Goal: Task Accomplishment & Management: Manage account settings

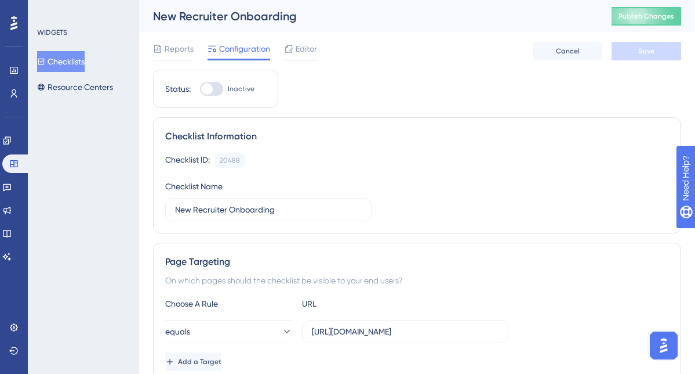
click at [74, 63] on button "Checklists" at bounding box center [61, 61] width 48 height 21
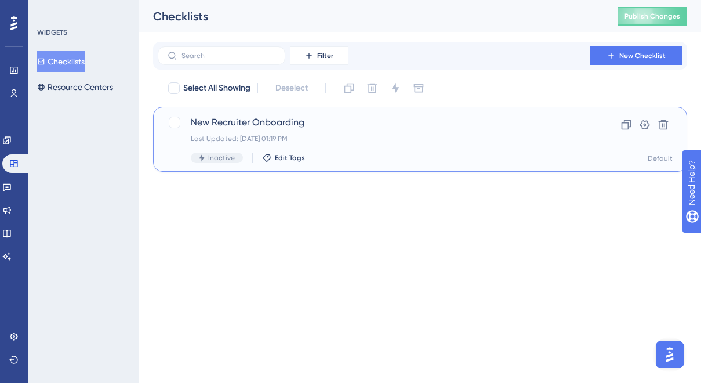
click at [270, 119] on span "New Recruiter Onboarding" at bounding box center [374, 122] width 366 height 14
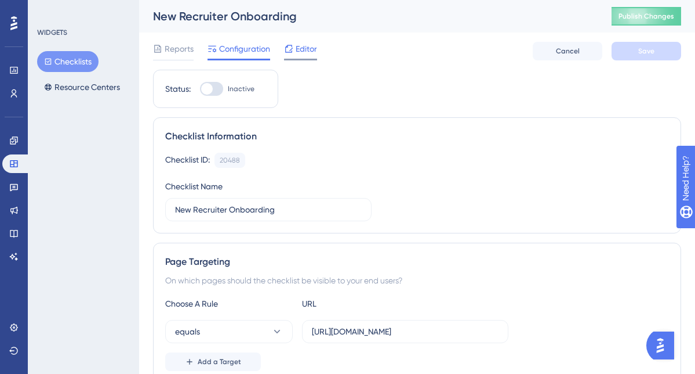
click at [300, 56] on div "Editor" at bounding box center [300, 51] width 33 height 19
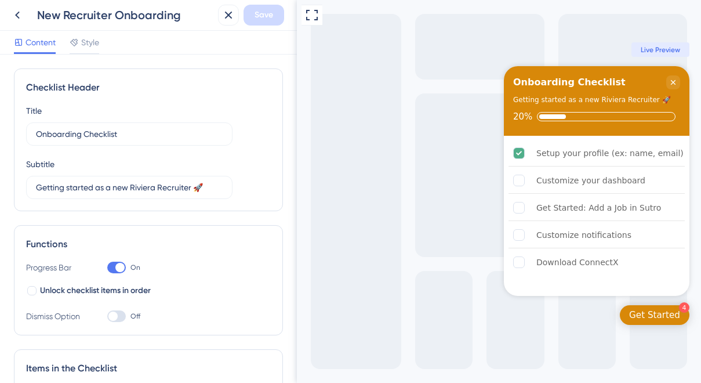
scroll to position [304, 0]
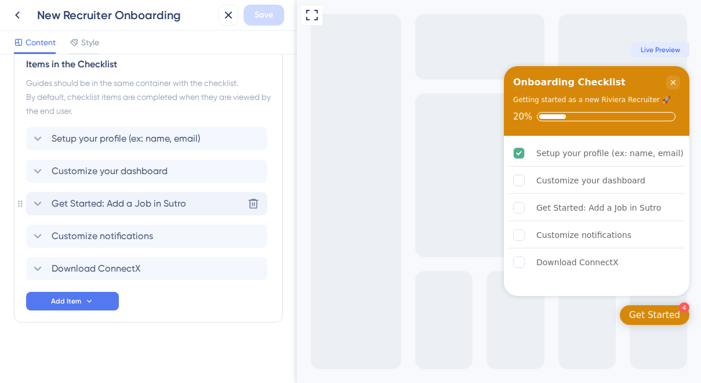
click at [111, 208] on span "Get Started: Add a Job in Sutro" at bounding box center [119, 204] width 135 height 14
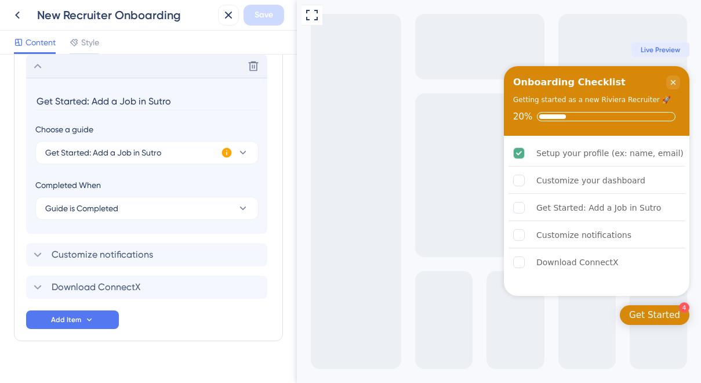
scroll to position [339, 0]
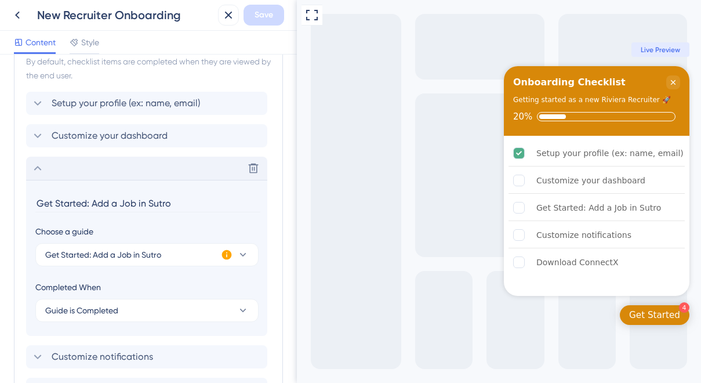
click at [80, 169] on div "Delete" at bounding box center [146, 168] width 241 height 23
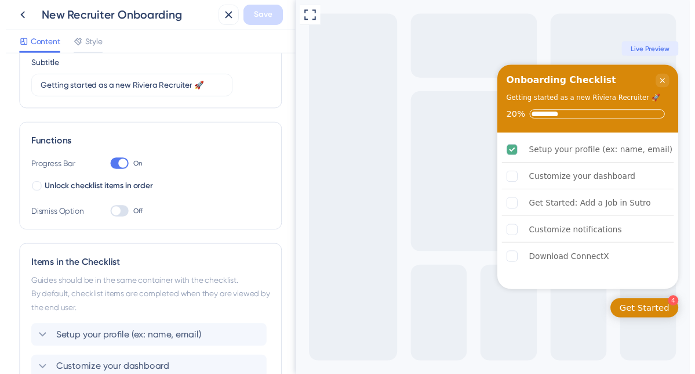
scroll to position [0, 0]
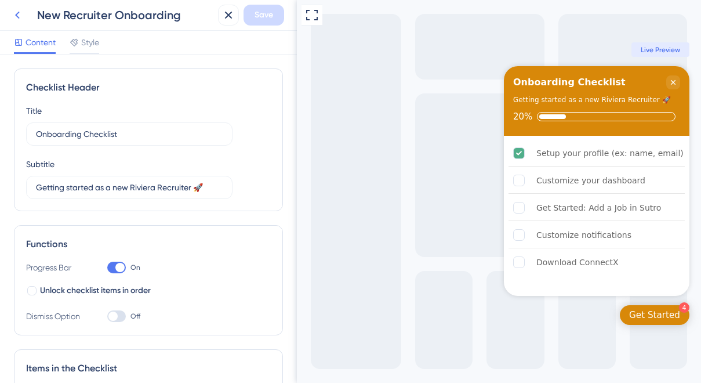
click at [20, 19] on icon at bounding box center [17, 15] width 14 height 14
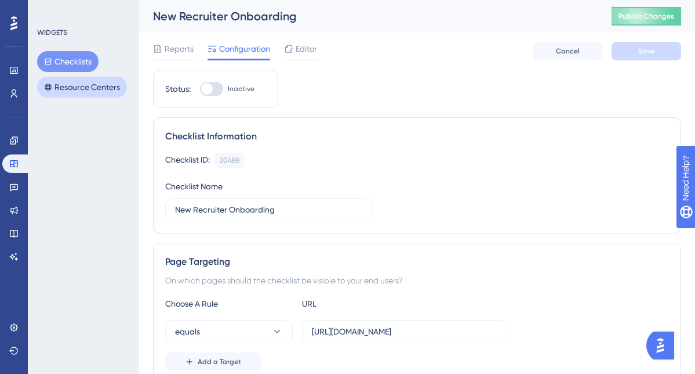
click at [97, 77] on button "Resource Centers" at bounding box center [82, 87] width 90 height 21
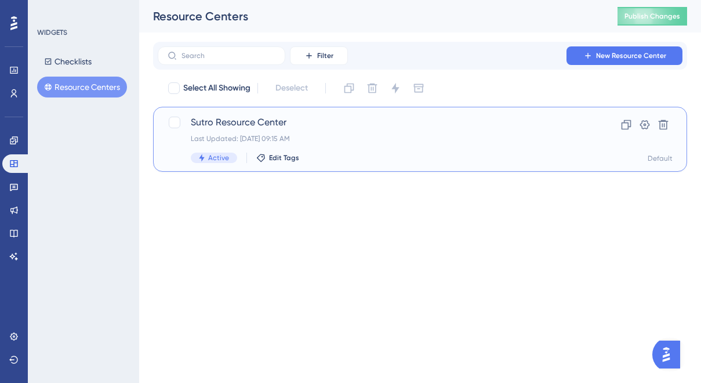
click at [211, 124] on span "Sutro Resource Center" at bounding box center [374, 122] width 366 height 14
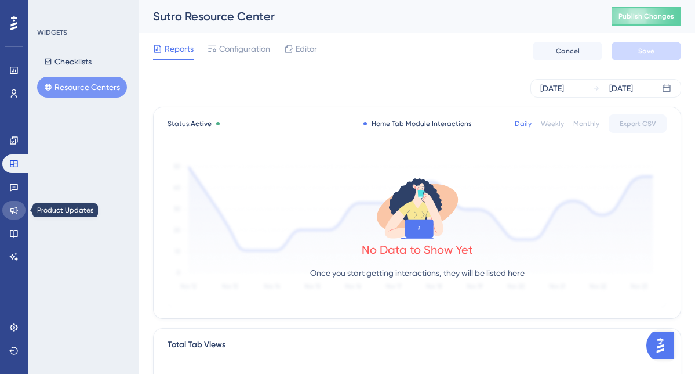
click at [13, 212] on icon at bounding box center [13, 209] width 9 height 9
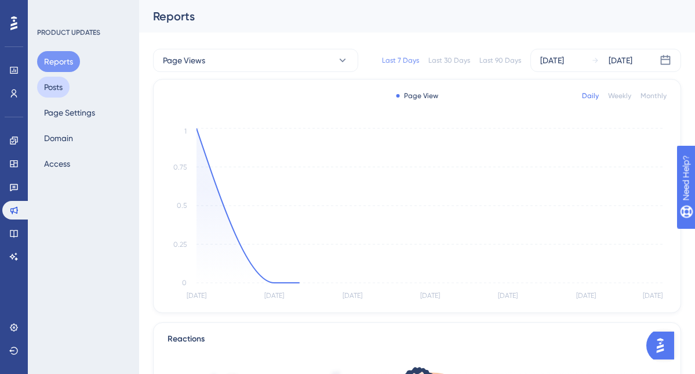
click at [53, 89] on button "Posts" at bounding box center [53, 87] width 32 height 21
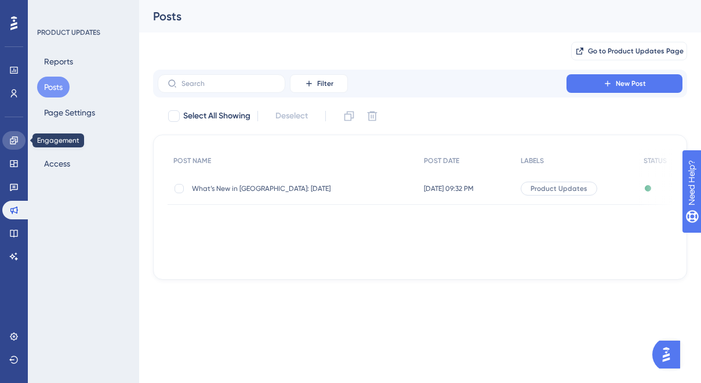
click at [13, 136] on icon at bounding box center [14, 140] width 8 height 8
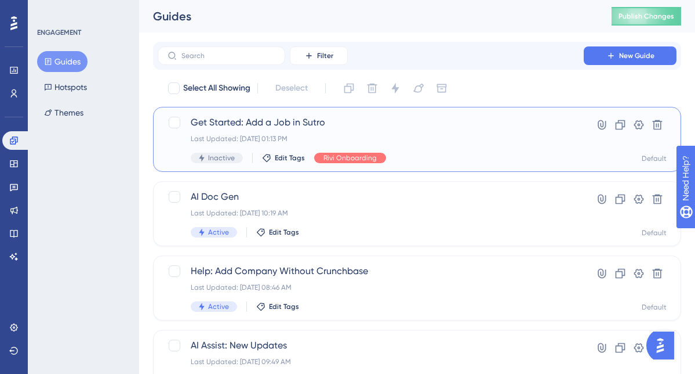
click at [262, 131] on div "Get Started: Add a Job in Sutro Last Updated: Sep 10 2025, 01:13 PM Inactive Ed…" at bounding box center [371, 139] width 360 height 48
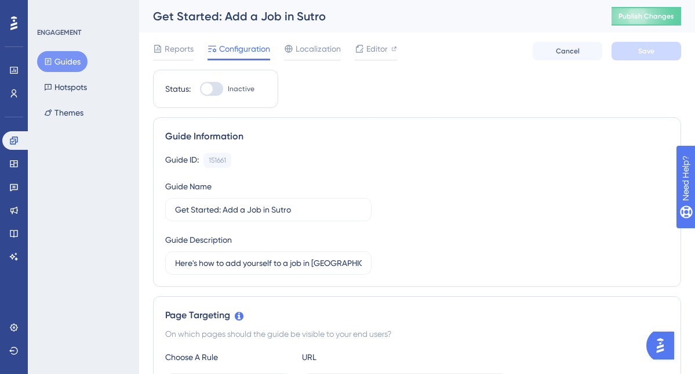
click at [377, 39] on div "Reports Configuration Localization Editor Cancel Save" at bounding box center [417, 50] width 528 height 37
click at [378, 44] on span "Editor" at bounding box center [377, 49] width 21 height 14
click at [12, 166] on icon at bounding box center [14, 163] width 8 height 7
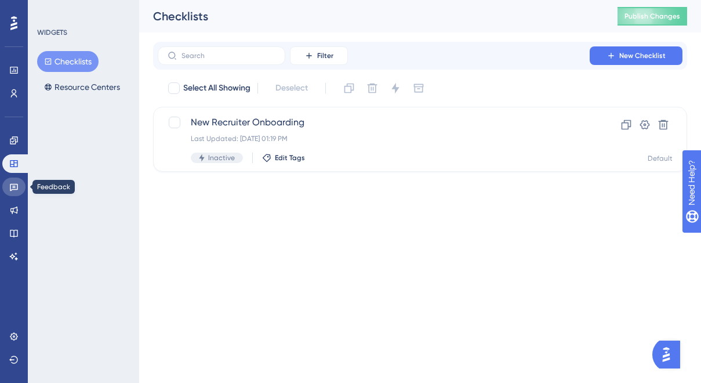
click at [15, 182] on icon at bounding box center [13, 186] width 9 height 9
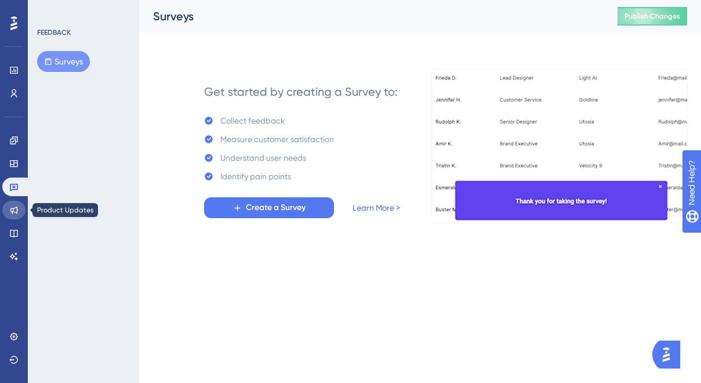
click at [17, 201] on link at bounding box center [13, 210] width 23 height 19
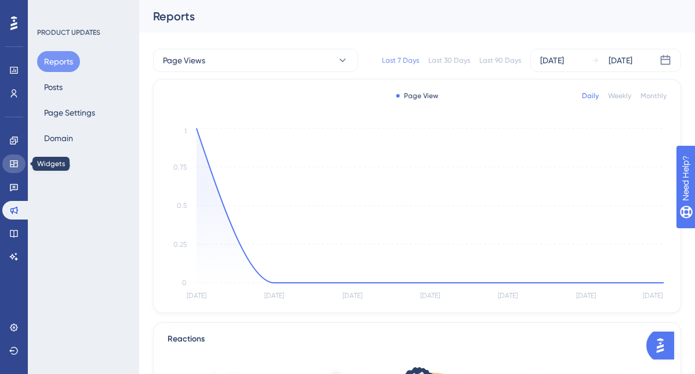
click at [13, 161] on icon at bounding box center [14, 163] width 8 height 7
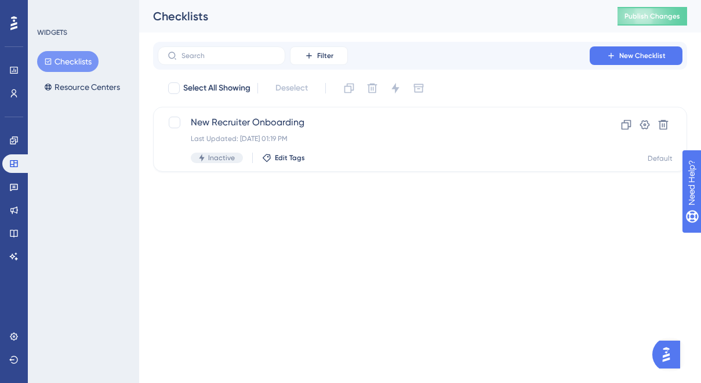
click at [75, 65] on button "Checklists" at bounding box center [67, 61] width 61 height 21
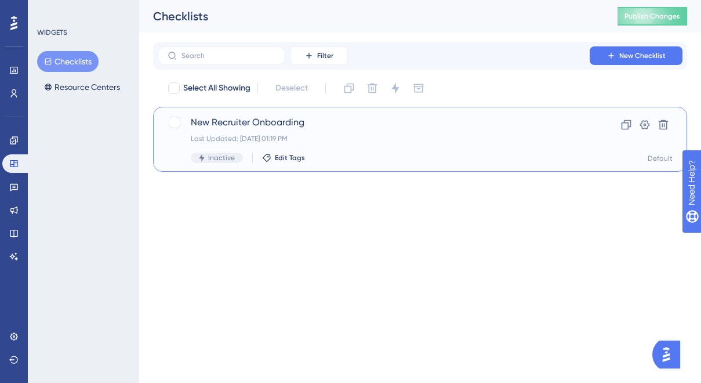
click at [275, 122] on span "New Recruiter Onboarding" at bounding box center [374, 122] width 366 height 14
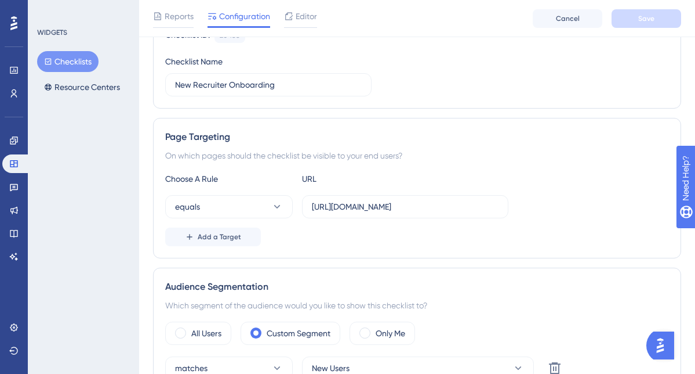
scroll to position [9, 0]
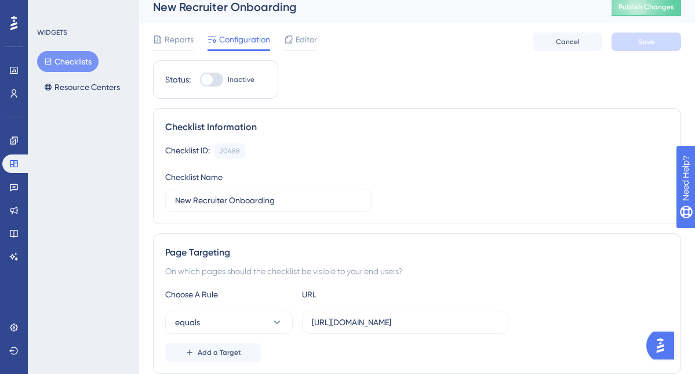
click at [83, 63] on button "Checklists" at bounding box center [67, 61] width 61 height 21
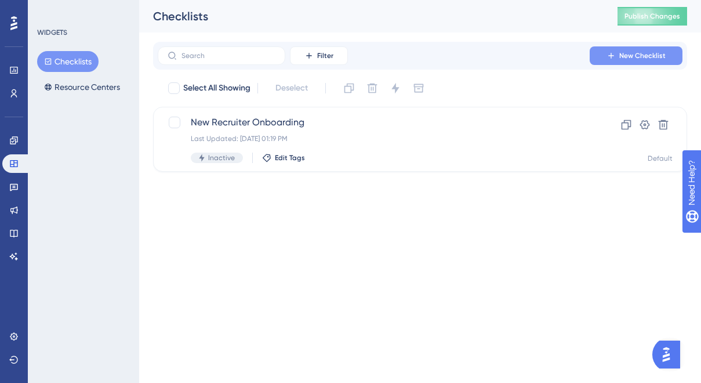
click at [610, 60] on icon at bounding box center [611, 55] width 9 height 9
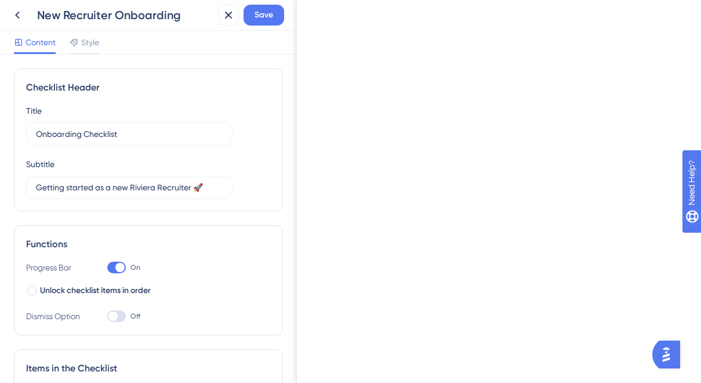
type input "Getting started"
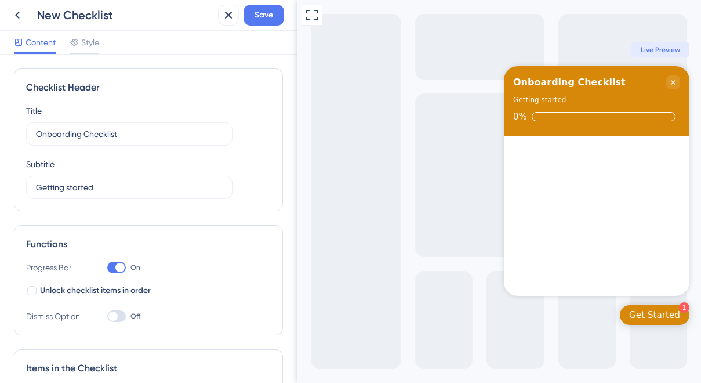
click at [129, 18] on div "New Checklist" at bounding box center [125, 15] width 176 height 16
click at [64, 132] on input "Onboarding Checklist" at bounding box center [129, 134] width 187 height 13
type input "Sutro Deep Dive: For Principals"
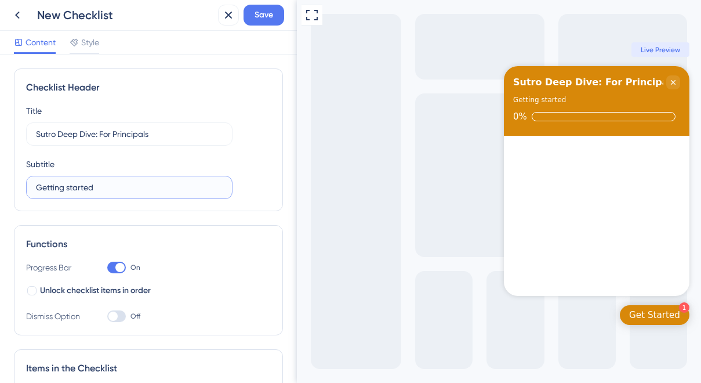
click at [94, 191] on input "Getting started" at bounding box center [129, 187] width 187 height 13
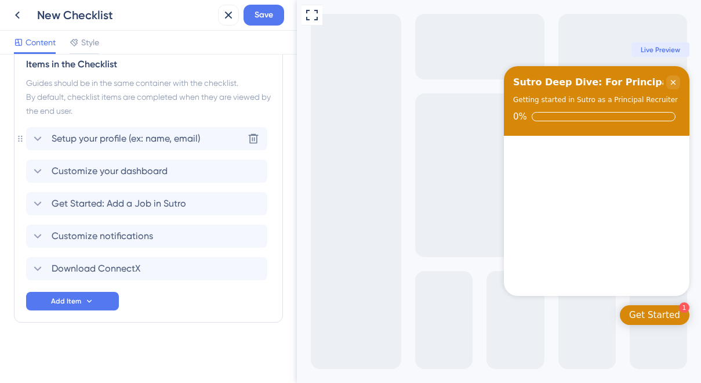
type input "Getting started in Sutro as a Principal Recruiter"
click at [179, 133] on span "Setup your profile (ex: name, email)" at bounding box center [126, 139] width 148 height 14
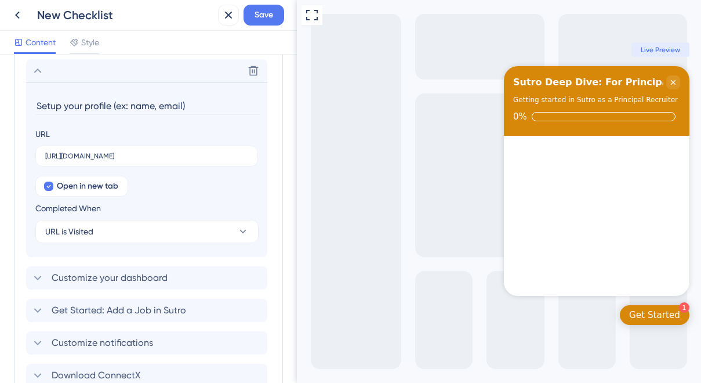
scroll to position [376, 0]
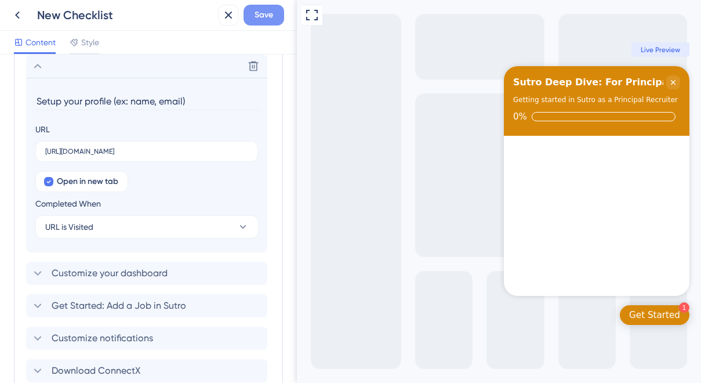
click at [263, 24] on button "Save" at bounding box center [264, 15] width 41 height 21
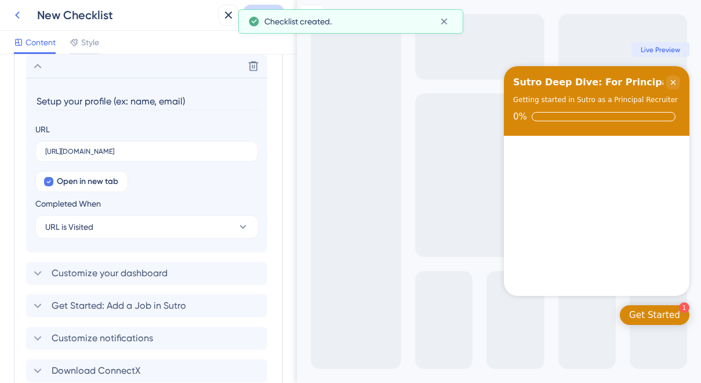
click at [14, 13] on icon at bounding box center [17, 15] width 14 height 14
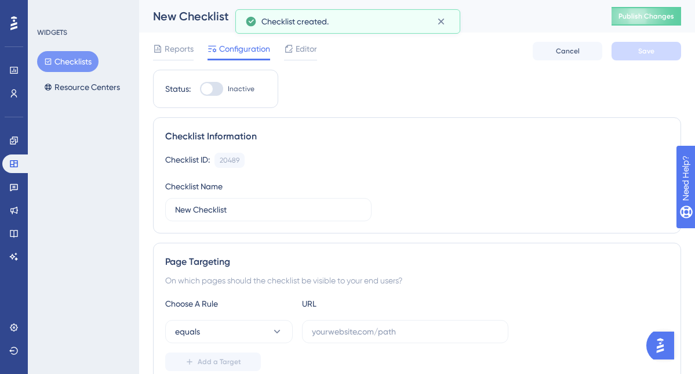
click at [84, 62] on button "Checklists" at bounding box center [67, 61] width 61 height 21
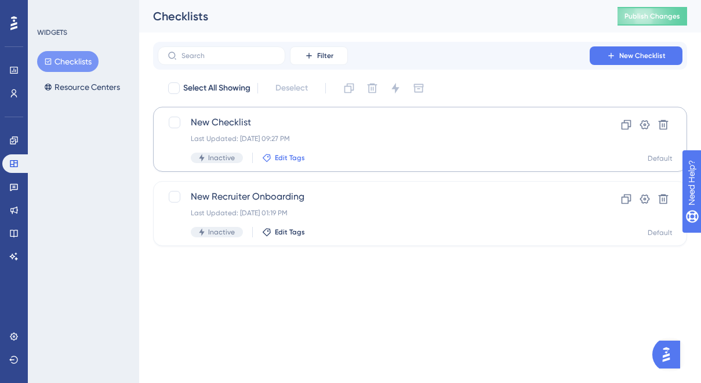
click at [281, 158] on span "Edit Tags" at bounding box center [290, 157] width 30 height 9
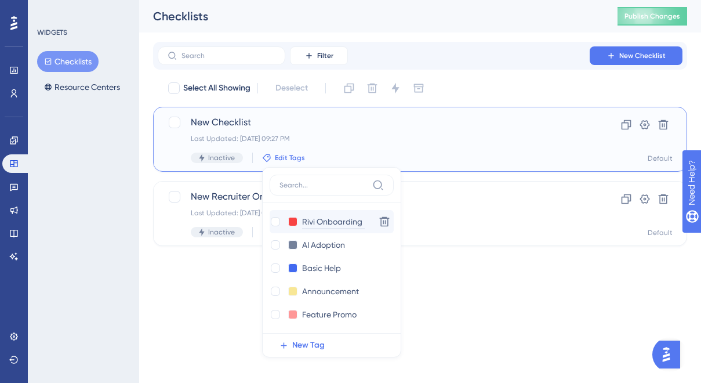
click at [305, 217] on input "Rivi Onboarding" at bounding box center [333, 222] width 63 height 15
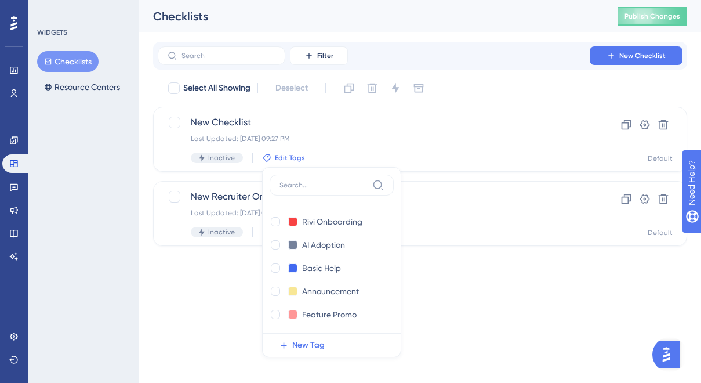
click at [238, 273] on div "Performance Users Engagement Widgets Feedback Product Updates Knowledge Base AI…" at bounding box center [350, 141] width 701 height 283
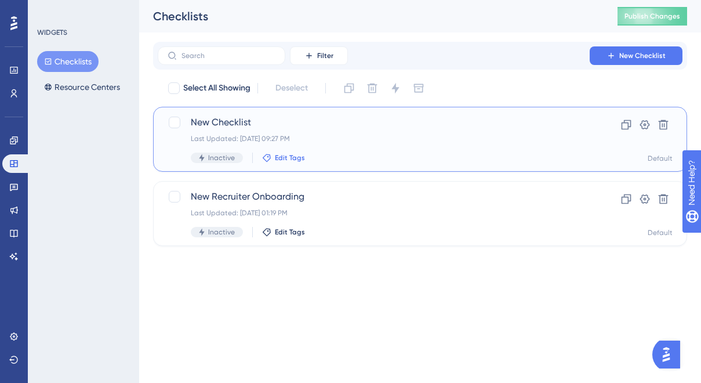
click at [292, 157] on span "Edit Tags" at bounding box center [290, 157] width 30 height 9
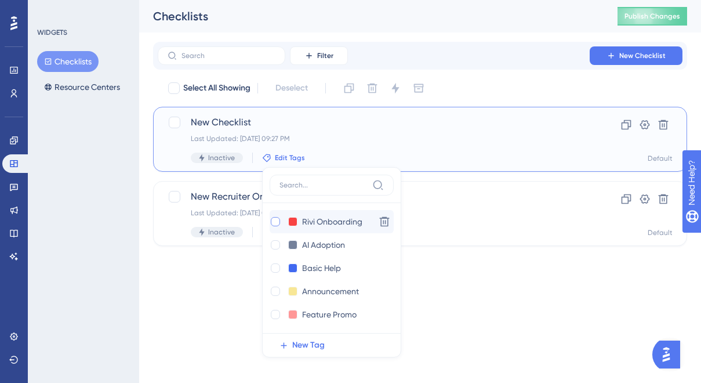
click at [275, 221] on div at bounding box center [275, 221] width 9 height 9
checkbox input "true"
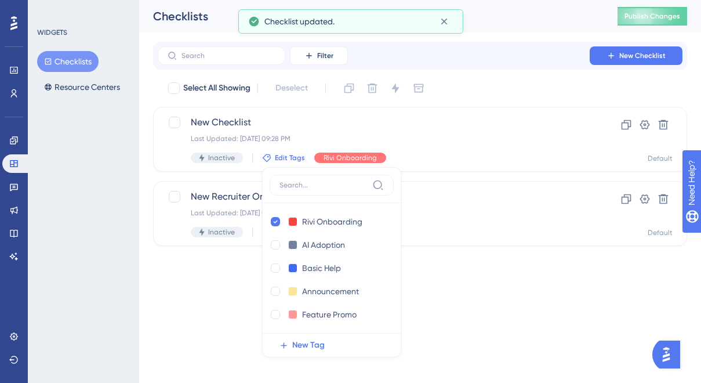
click at [215, 0] on html "Performance Users Engagement Widgets Feedback Product Updates Knowledge Base AI…" at bounding box center [350, 0] width 701 height 0
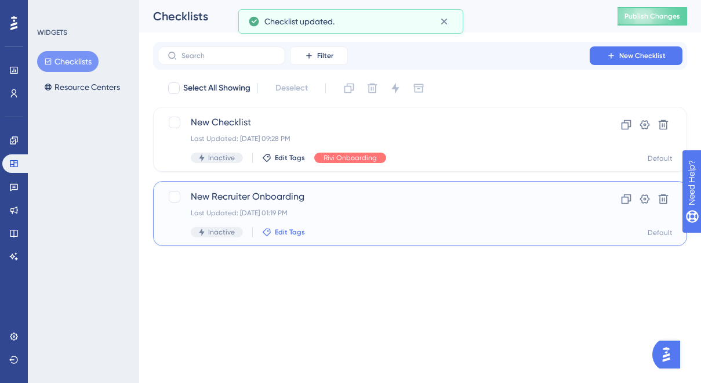
click at [271, 231] on button "Edit Tags" at bounding box center [283, 231] width 43 height 9
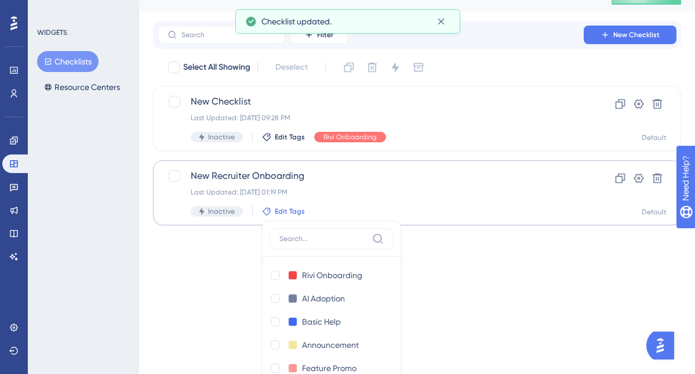
scroll to position [58, 0]
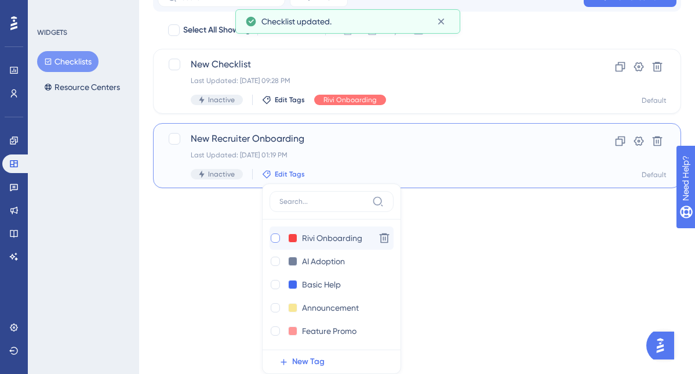
click at [276, 235] on div at bounding box center [275, 237] width 9 height 9
checkbox input "true"
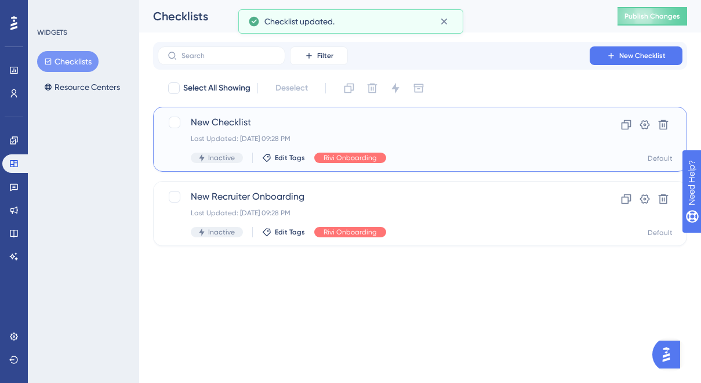
click at [256, 140] on div "Last Updated: Sep 10 2025, 09:28 PM" at bounding box center [374, 138] width 366 height 9
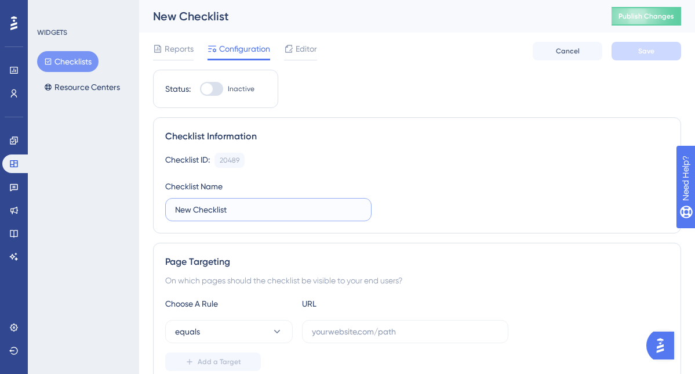
click at [194, 211] on input "New Checklist" at bounding box center [268, 209] width 187 height 13
type input "O"
type input "N"
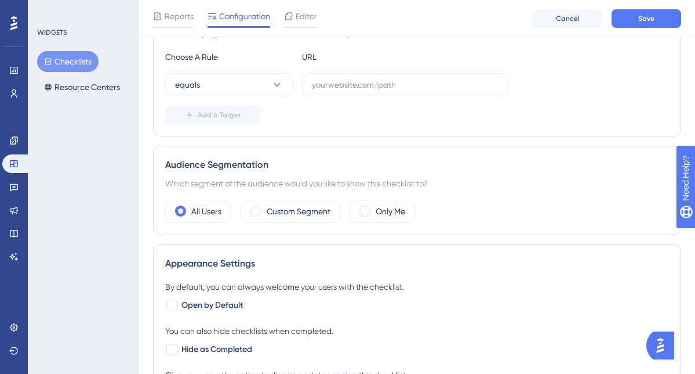
scroll to position [372, 0]
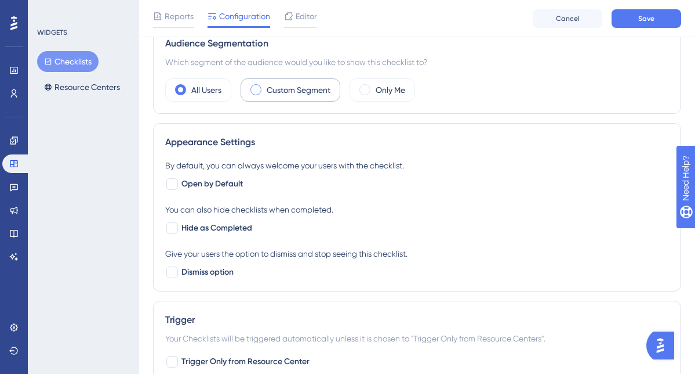
type input "Sutro Deep Dive: For Principals"
click at [291, 94] on label "Custom Segment" at bounding box center [299, 90] width 64 height 14
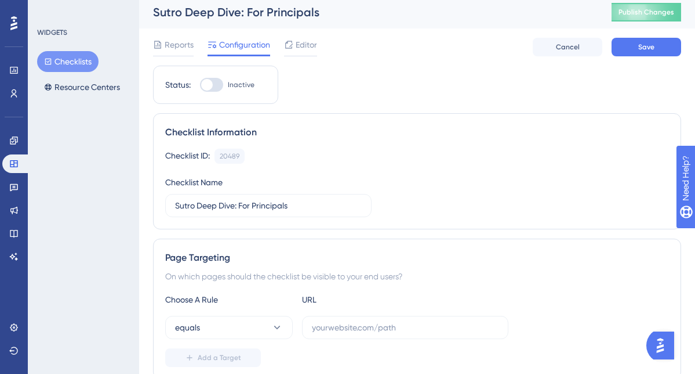
scroll to position [0, 0]
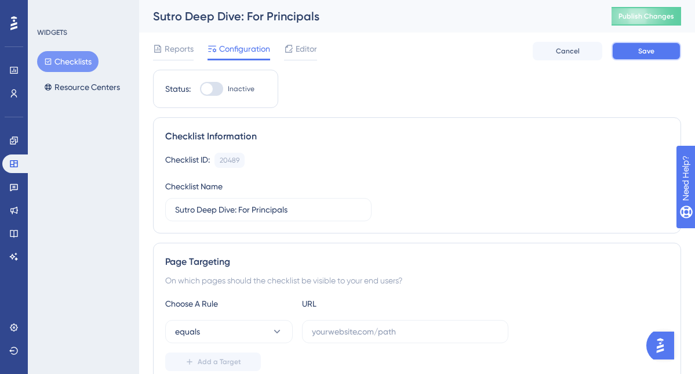
click at [668, 48] on button "Save" at bounding box center [647, 51] width 70 height 19
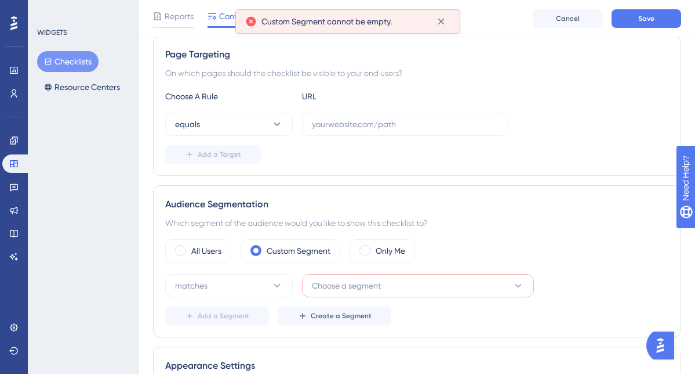
scroll to position [306, 0]
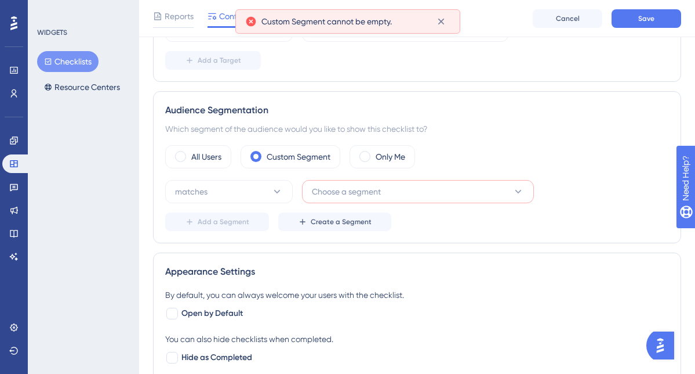
click at [350, 189] on span "Choose a segment" at bounding box center [346, 191] width 69 height 14
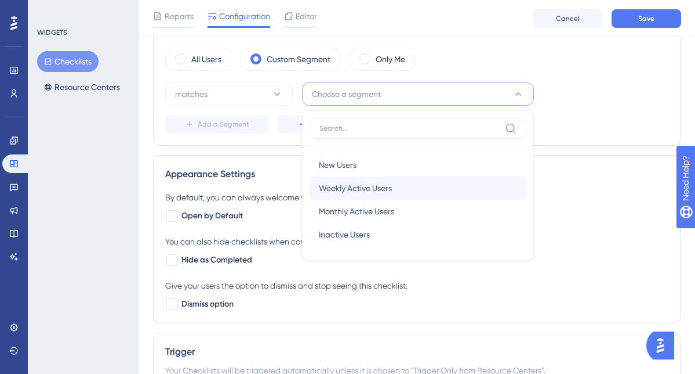
scroll to position [409, 0]
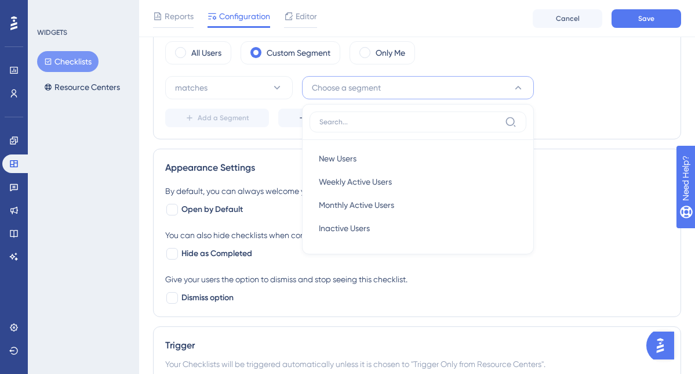
click at [578, 107] on div "matches Choose a segment New Users New Users Weekly Active Users Weekly Active …" at bounding box center [417, 101] width 504 height 51
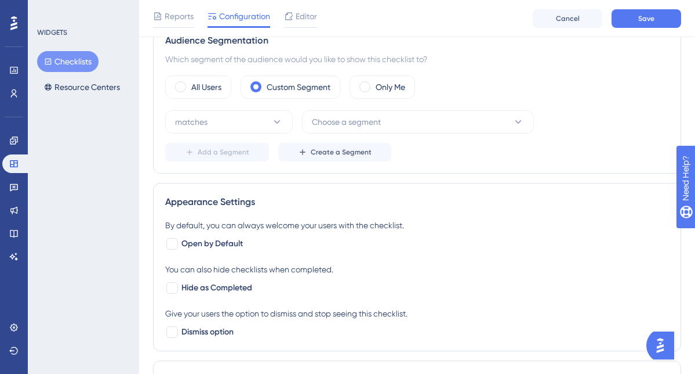
scroll to position [368, 0]
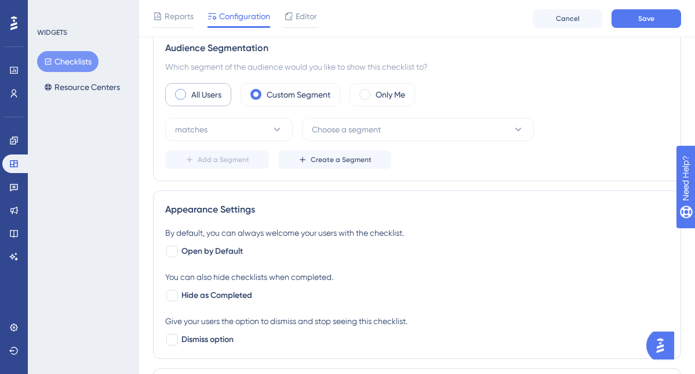
click at [209, 92] on label "All Users" at bounding box center [206, 95] width 30 height 14
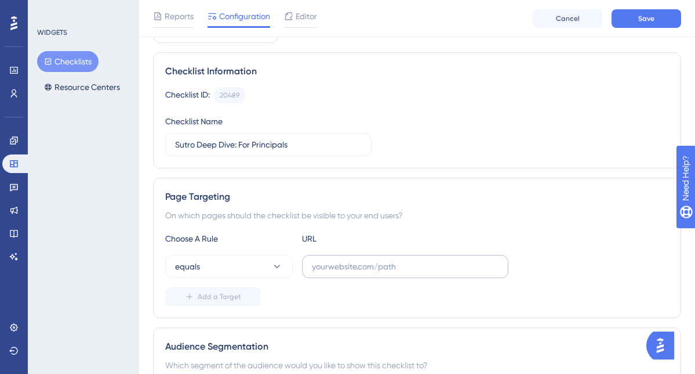
scroll to position [0, 0]
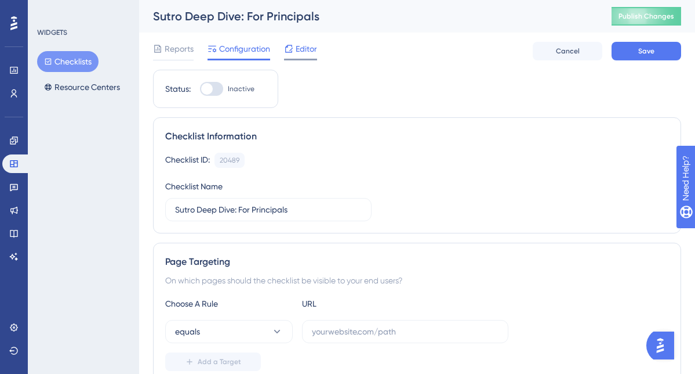
click at [305, 48] on span "Editor" at bounding box center [306, 49] width 21 height 14
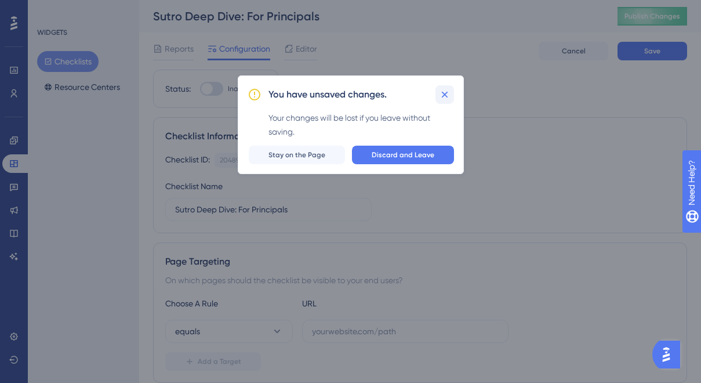
click at [444, 96] on icon at bounding box center [445, 95] width 12 height 12
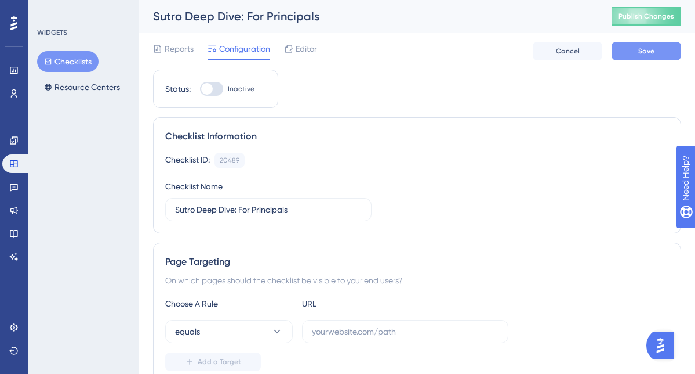
click at [658, 53] on button "Save" at bounding box center [647, 51] width 70 height 19
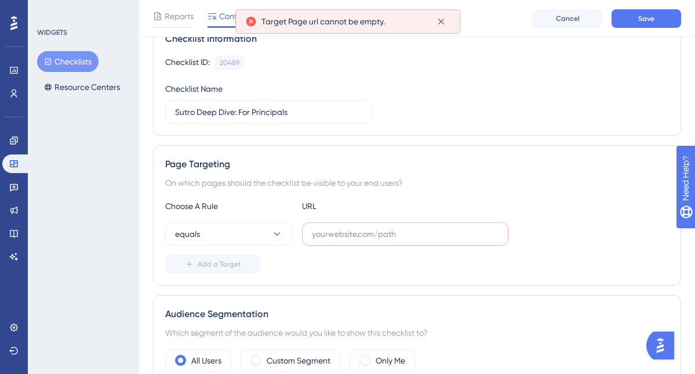
scroll to position [144, 0]
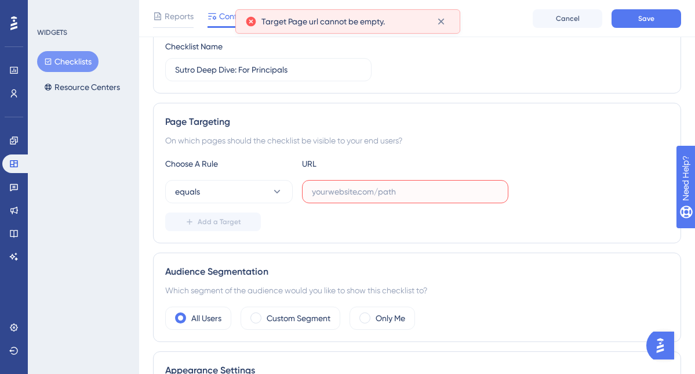
click at [346, 188] on input "text" at bounding box center [405, 191] width 187 height 13
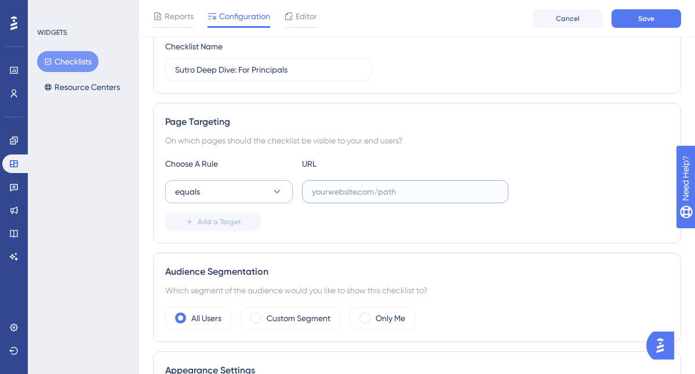
paste input "https://sutrox.riviapps.com/sxmain/"
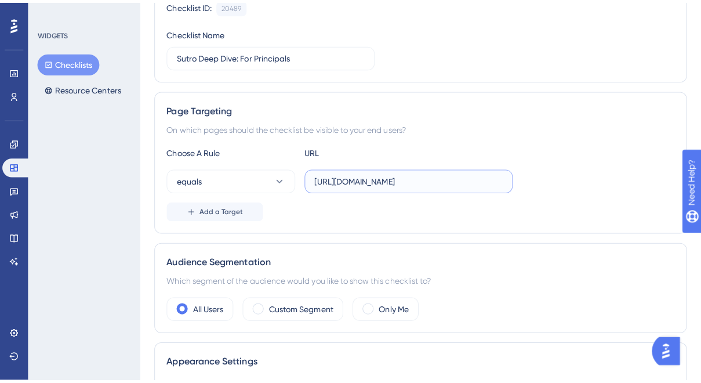
scroll to position [0, 0]
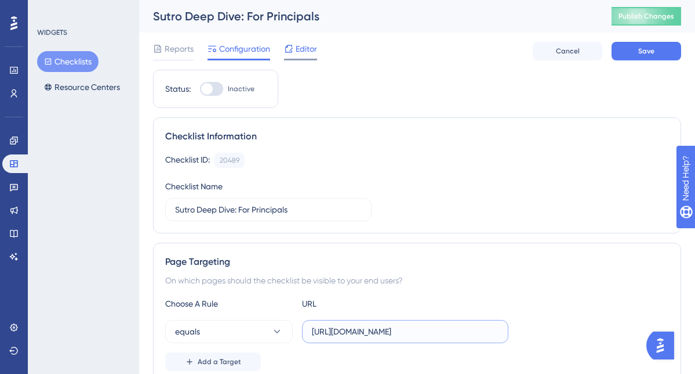
type input "https://sutrox.riviapps.com/sxmain/"
click at [299, 55] on span "Editor" at bounding box center [306, 49] width 21 height 14
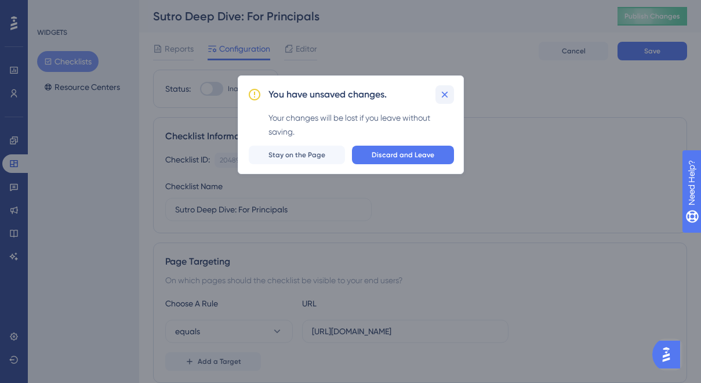
click at [445, 96] on icon at bounding box center [445, 95] width 12 height 12
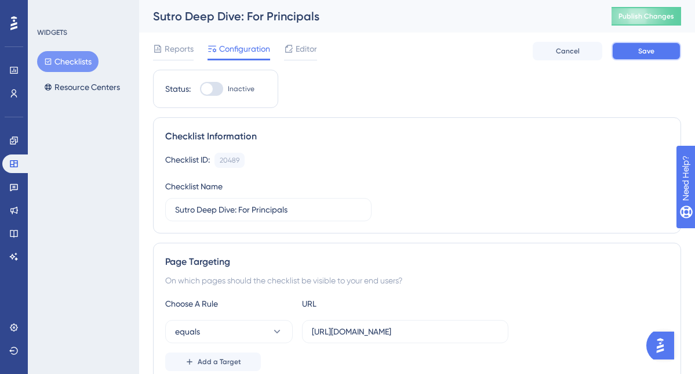
click at [658, 42] on button "Save" at bounding box center [647, 51] width 70 height 19
click at [306, 49] on span "Editor" at bounding box center [306, 49] width 21 height 14
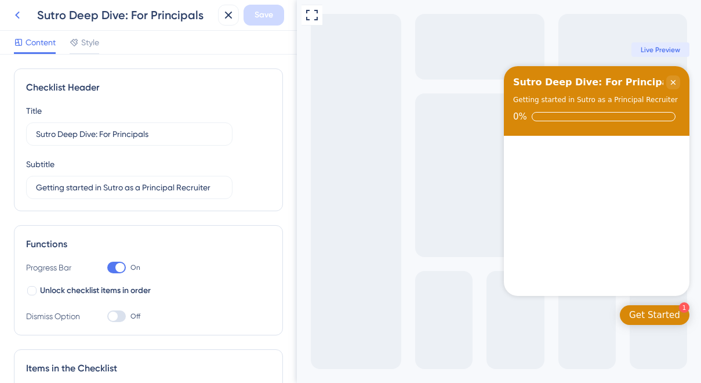
click at [18, 17] on icon at bounding box center [17, 16] width 5 height 8
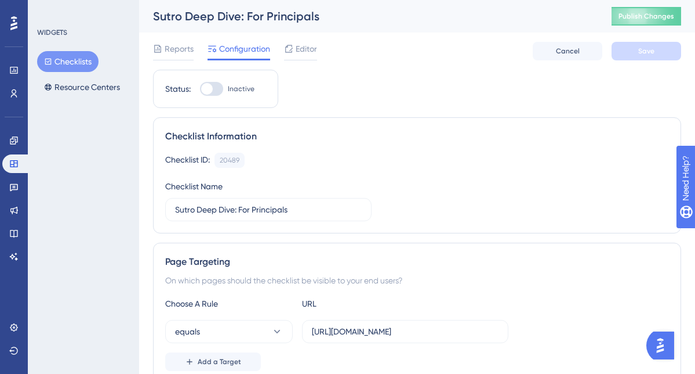
click at [85, 57] on button "Checklists" at bounding box center [67, 61] width 61 height 21
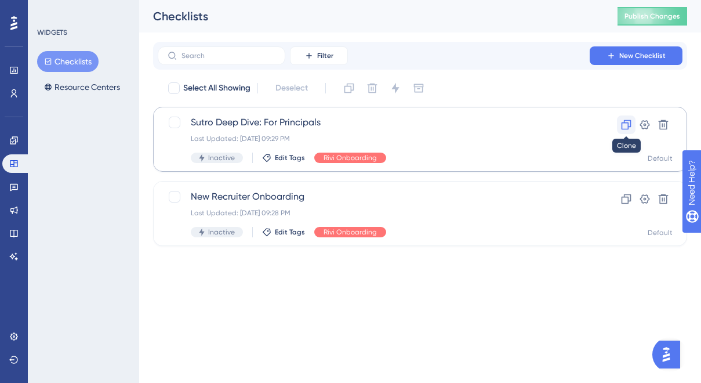
click at [625, 126] on icon at bounding box center [627, 125] width 12 height 12
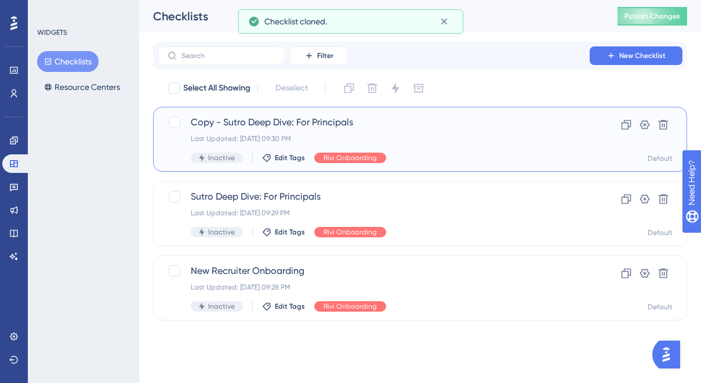
click at [259, 123] on span "Copy - Sutro Deep Dive: For Principals" at bounding box center [374, 122] width 366 height 14
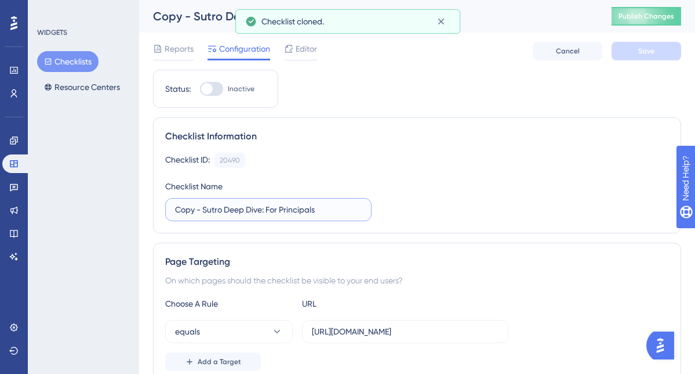
drag, startPoint x: 204, startPoint y: 209, endPoint x: 155, endPoint y: 209, distance: 48.7
click at [155, 209] on div "Checklist Information Checklist ID: 20490 Copy Checklist Name Copy - Sutro Deep…" at bounding box center [417, 175] width 528 height 116
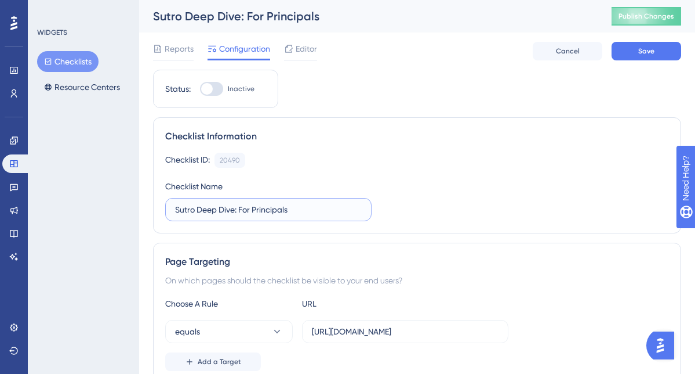
click at [268, 211] on input "Sutro Deep Dive: For Principals" at bounding box center [268, 209] width 187 height 13
click at [227, 209] on input "Sutro Deep Dive: For Partners & Managing Directors" at bounding box center [268, 209] width 187 height 13
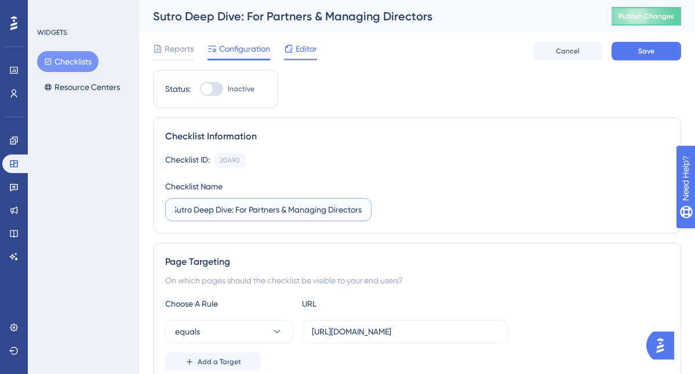
type input "Sutro Deep Dive: For Partners & Managing Directors"
click at [306, 52] on span "Editor" at bounding box center [306, 49] width 21 height 14
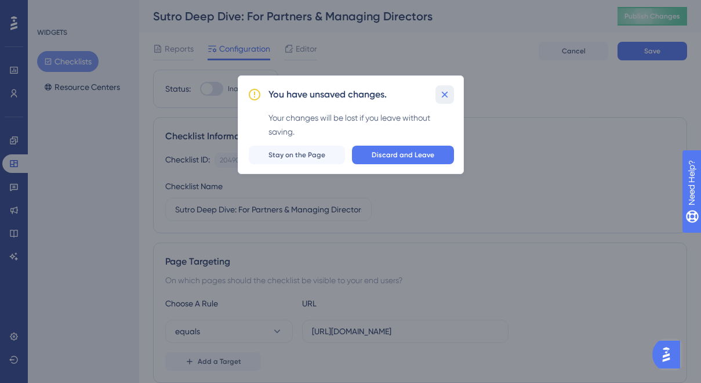
click at [445, 95] on icon at bounding box center [445, 95] width 12 height 12
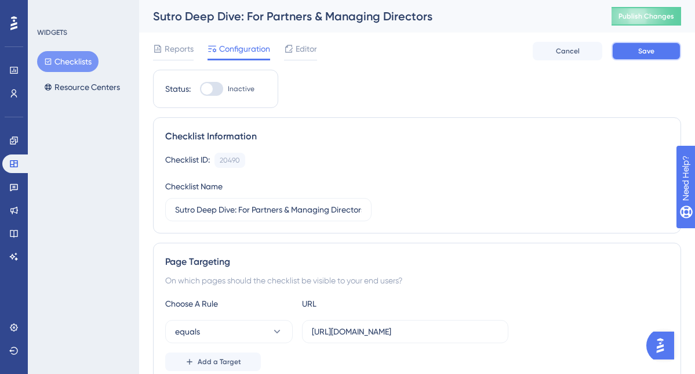
click at [651, 50] on span "Save" at bounding box center [647, 50] width 16 height 9
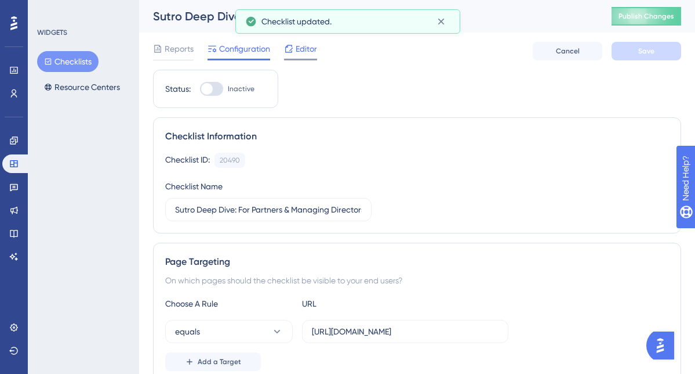
click at [311, 44] on span "Editor" at bounding box center [306, 49] width 21 height 14
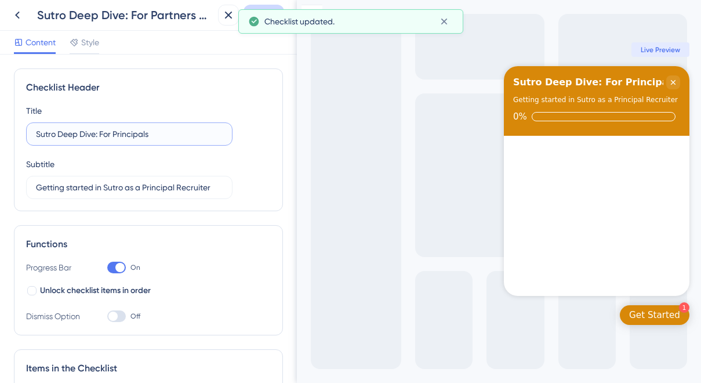
click at [125, 137] on input "Sutro Deep Dive: For Principals" at bounding box center [129, 134] width 187 height 13
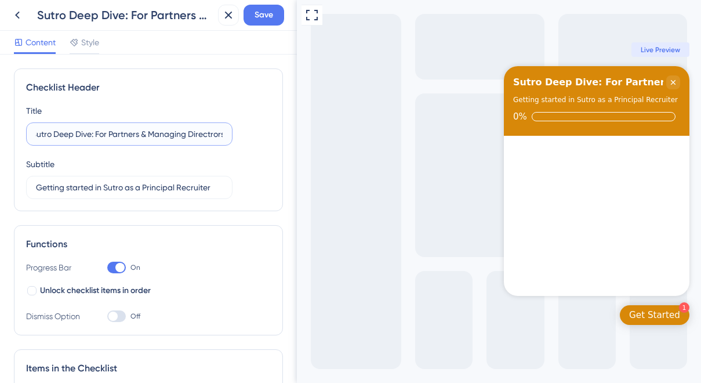
scroll to position [0, 8]
click at [101, 136] on input "Sutro Deep Dive: For Partners & Managing Directrors" at bounding box center [129, 134] width 187 height 13
drag, startPoint x: 147, startPoint y: 136, endPoint x: 238, endPoint y: 136, distance: 91.1
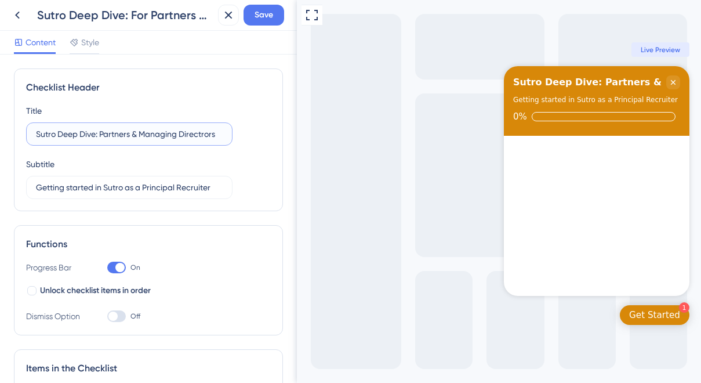
click at [238, 136] on div "Title Sutro Deep Dive: Partners & Managing Directrors Subtitle Getting started …" at bounding box center [148, 151] width 245 height 95
click at [143, 133] on input "Sutro Deep Dive: Partners & MD" at bounding box center [129, 134] width 187 height 13
click at [100, 135] on input "Sutro Deep Dive: Partners & Directors" at bounding box center [129, 134] width 187 height 13
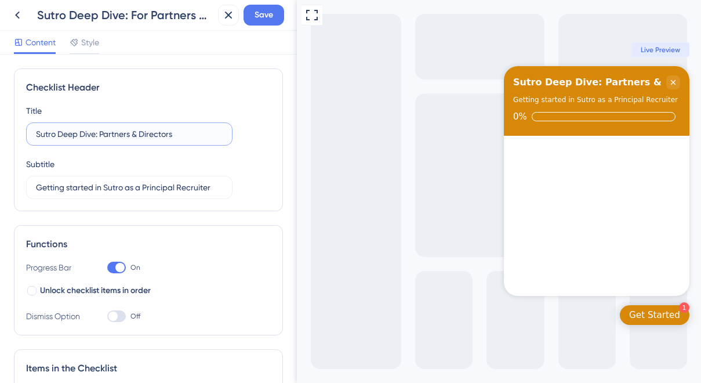
click at [101, 135] on input "Sutro Deep Dive: Partners & Directors" at bounding box center [129, 134] width 187 height 13
click at [144, 131] on input "Sutro Deep Dive: Partners & Directors" at bounding box center [129, 134] width 187 height 13
type input "Sutro Deep Dive: Partners & MDs"
drag, startPoint x: 143, startPoint y: 189, endPoint x: 230, endPoint y: 189, distance: 87.0
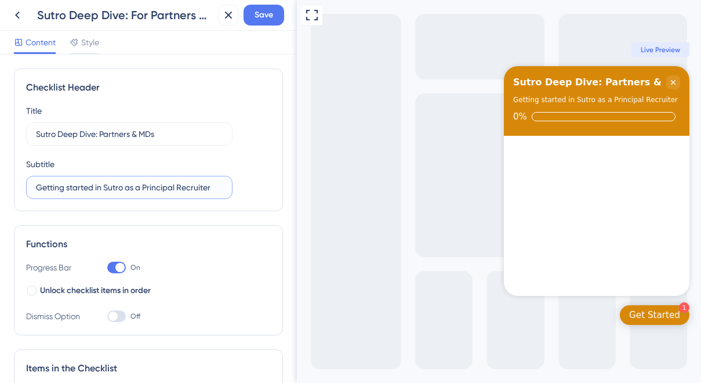
click at [230, 189] on label "Getting started in Sutro as a Principal Recruiter" at bounding box center [129, 187] width 206 height 23
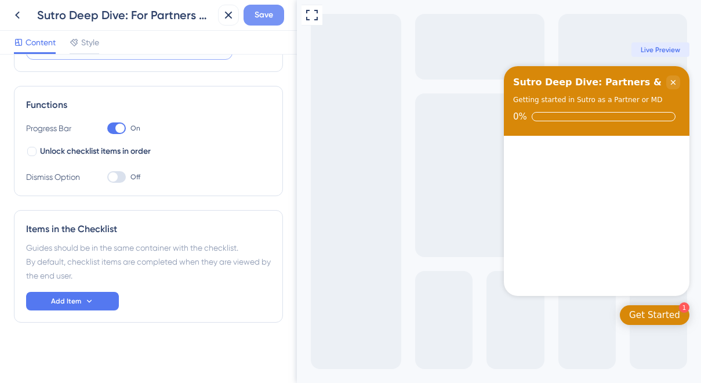
type input "Getting started in Sutro as a Partner or MD"
click at [263, 16] on span "Save" at bounding box center [264, 15] width 19 height 14
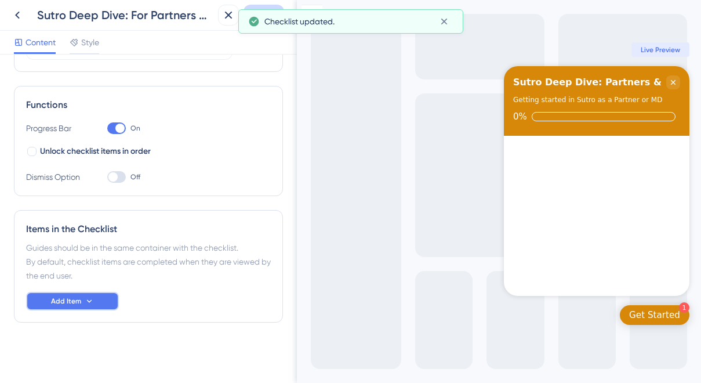
click at [99, 300] on button "Add Item" at bounding box center [72, 301] width 93 height 19
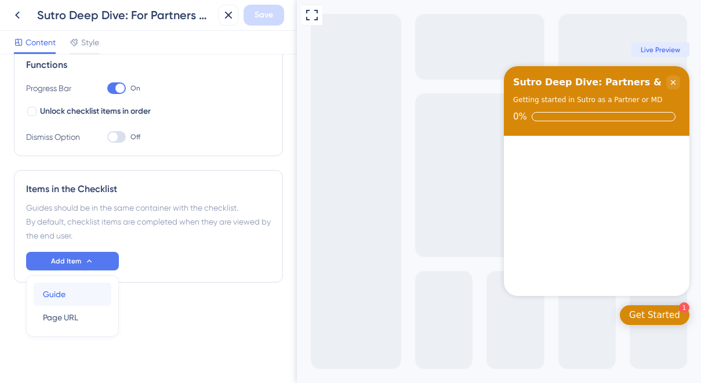
click at [70, 299] on div "Guide Guide" at bounding box center [72, 293] width 59 height 23
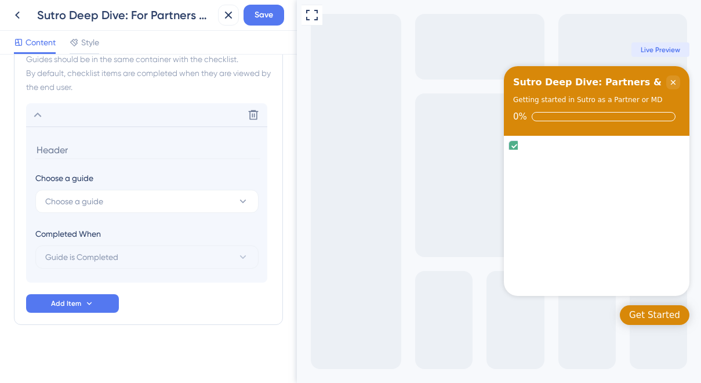
scroll to position [330, 0]
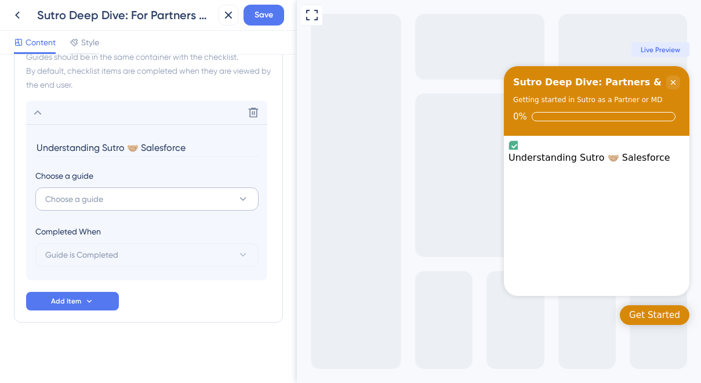
type input "Understanding Sutro 🤝🏼 Salesforce"
click at [153, 198] on button "Choose a guide" at bounding box center [146, 198] width 223 height 23
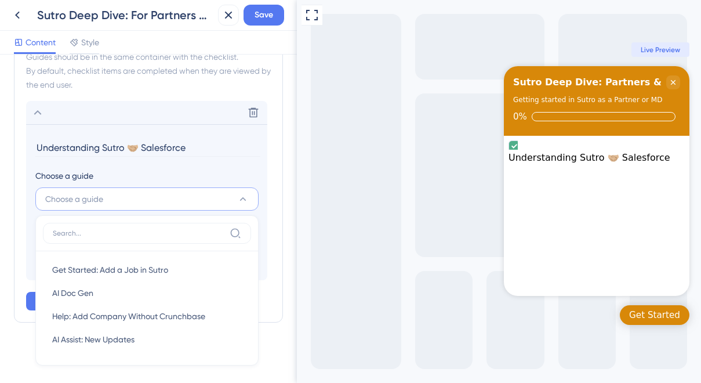
click at [170, 76] on div "Guides should be in the same container with the checklist. By default, checklis…" at bounding box center [148, 71] width 245 height 42
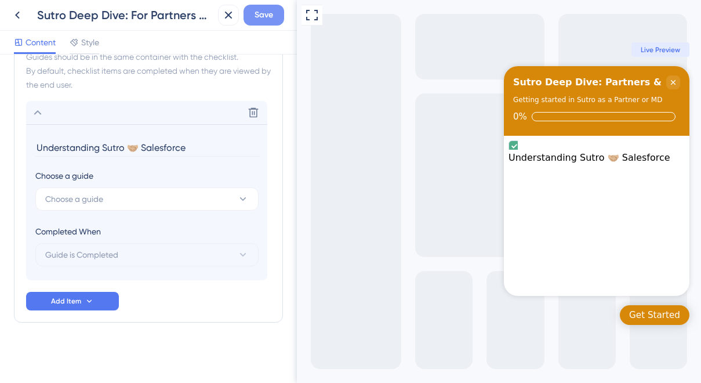
click at [264, 12] on span "Save" at bounding box center [264, 15] width 19 height 14
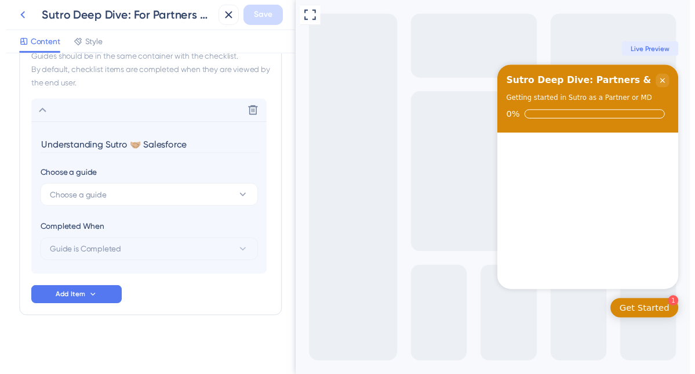
scroll to position [0, 0]
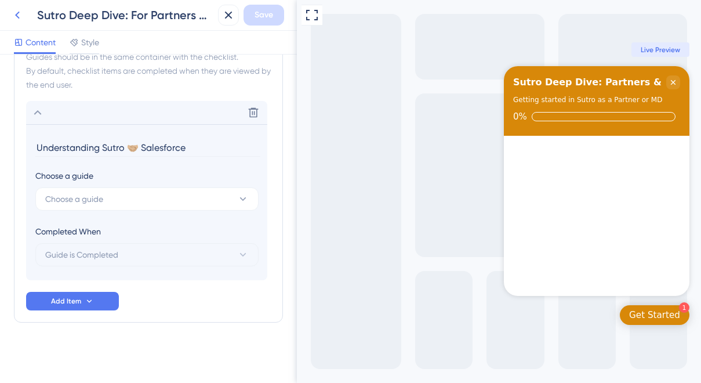
click at [15, 15] on icon at bounding box center [17, 15] width 14 height 14
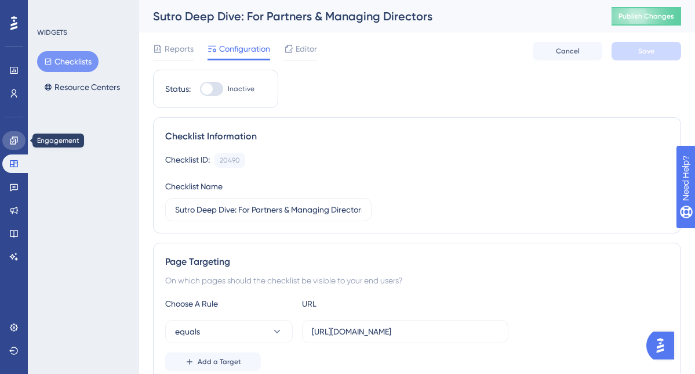
click at [16, 143] on icon at bounding box center [13, 140] width 9 height 9
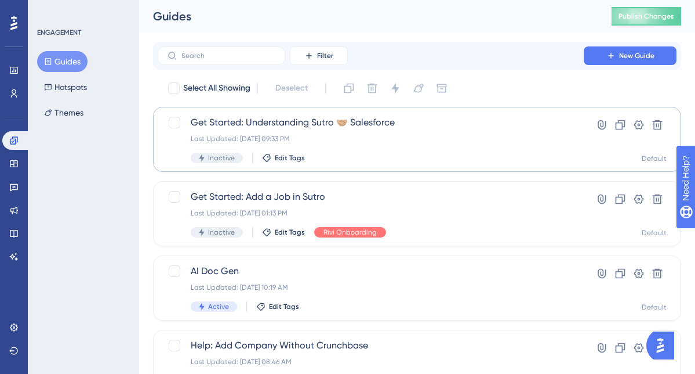
scroll to position [2, 0]
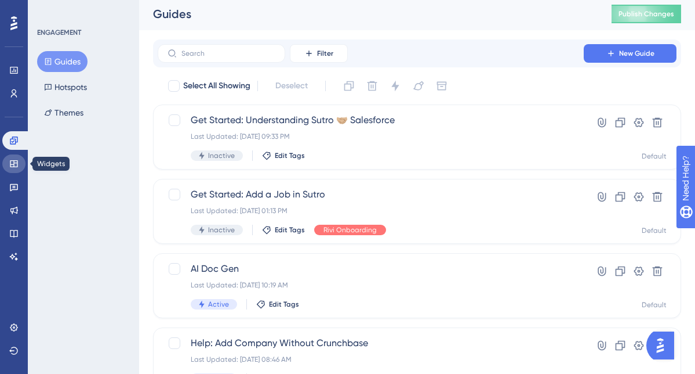
click at [13, 167] on icon at bounding box center [13, 163] width 9 height 9
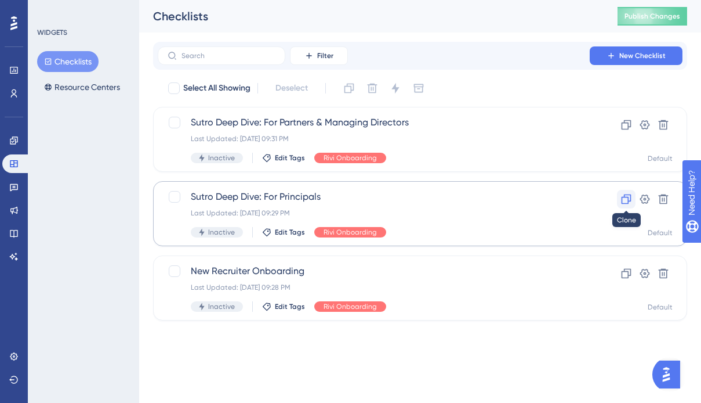
click at [628, 196] on icon at bounding box center [627, 199] width 12 height 12
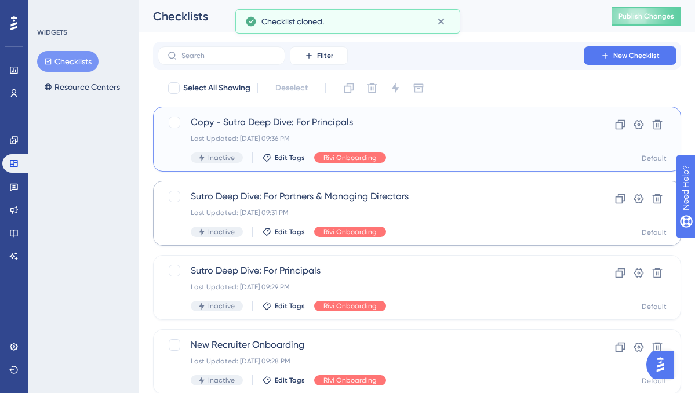
click at [310, 119] on span "Copy - Sutro Deep Dive: For Principals" at bounding box center [371, 122] width 360 height 14
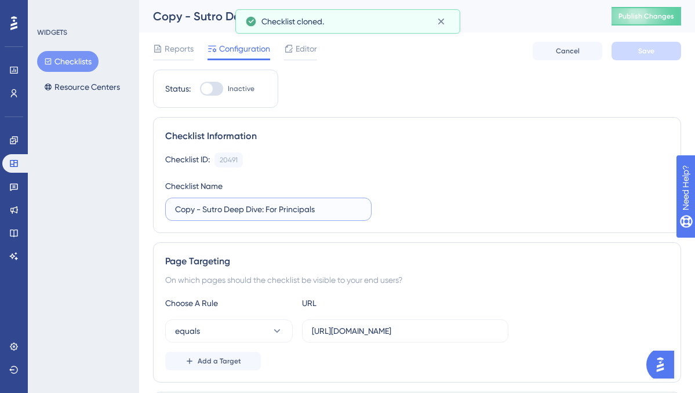
drag, startPoint x: 204, startPoint y: 211, endPoint x: 135, endPoint y: 214, distance: 69.1
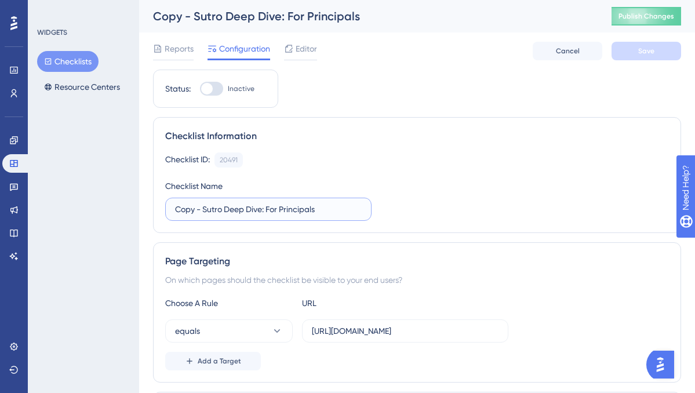
click at [197, 209] on input "Copy - Sutro Deep Dive: For Principals" at bounding box center [268, 209] width 187 height 13
drag, startPoint x: 204, startPoint y: 210, endPoint x: 168, endPoint y: 209, distance: 36.0
click at [168, 209] on label "Copy - Sutro Deep Dive: For Principals" at bounding box center [268, 209] width 206 height 23
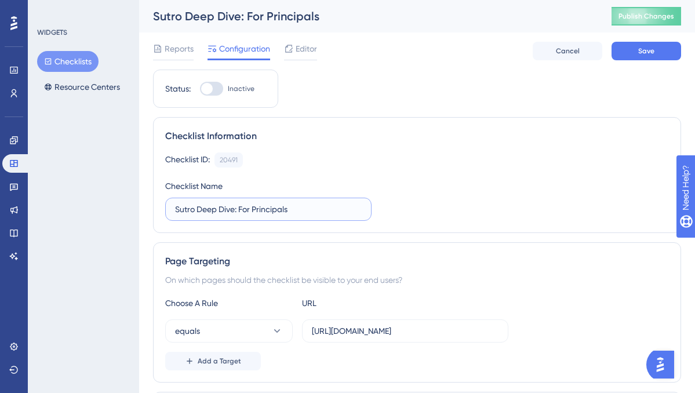
click at [258, 211] on input "Sutro Deep Dive: For Principals" at bounding box center [268, 209] width 187 height 13
type input "Sutro Deep Dive: For Associates"
click at [457, 140] on div "Checklist Information" at bounding box center [417, 136] width 504 height 14
click at [296, 47] on span "Editor" at bounding box center [306, 49] width 21 height 14
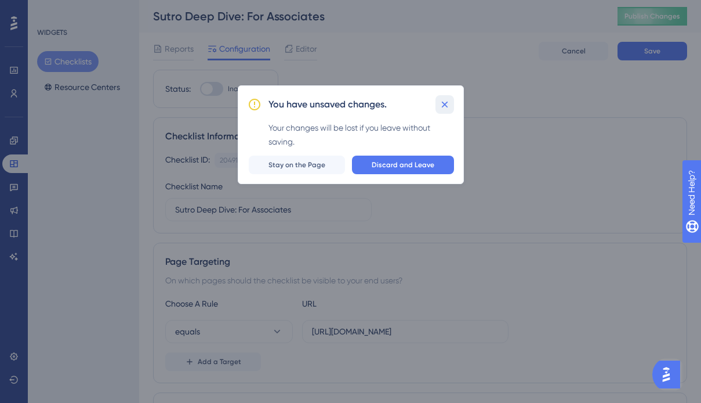
click at [451, 101] on button at bounding box center [445, 104] width 19 height 19
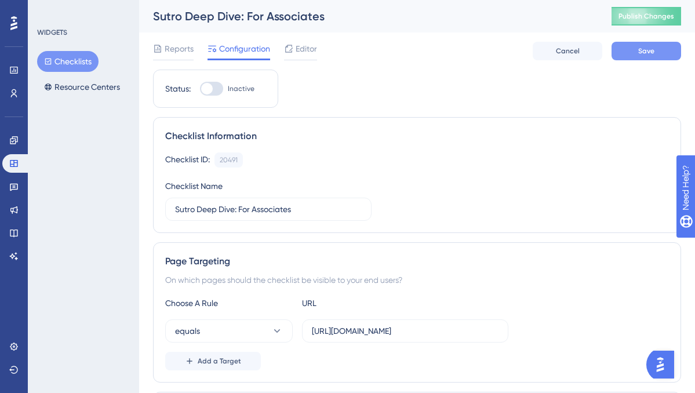
click at [658, 43] on button "Save" at bounding box center [647, 51] width 70 height 19
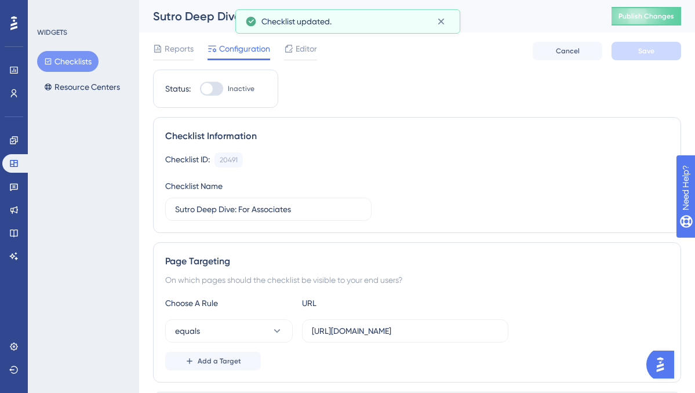
click at [278, 46] on div "Reports Configuration Editor" at bounding box center [235, 51] width 164 height 19
click at [300, 48] on span "Editor" at bounding box center [306, 49] width 21 height 14
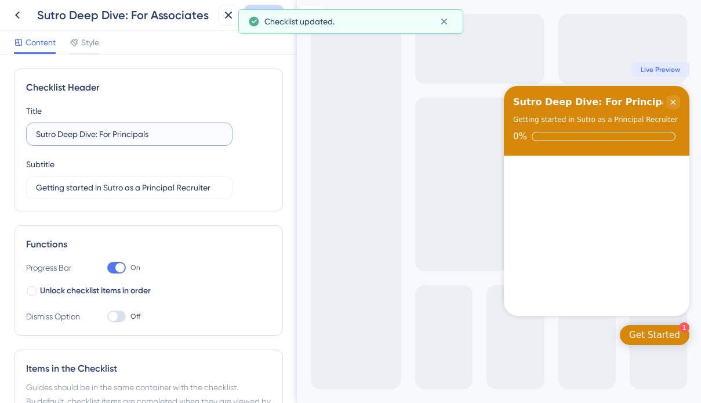
click at [128, 135] on input "Sutro Deep Dive: For Principals" at bounding box center [129, 134] width 187 height 13
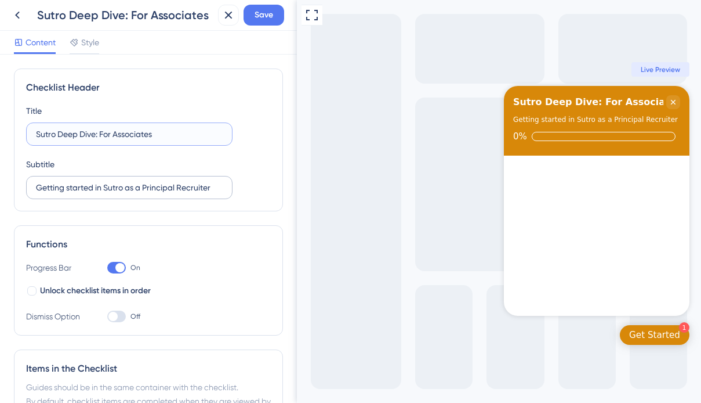
type input "Sutro Deep Dive: For Associates"
drag, startPoint x: 139, startPoint y: 187, endPoint x: 224, endPoint y: 189, distance: 85.9
click at [224, 189] on label "Getting started in Sutro as a Principal Recruiter" at bounding box center [129, 187] width 206 height 23
type input "Getting started in Sutro as an Associate"
click at [266, 19] on span "Save" at bounding box center [264, 15] width 19 height 14
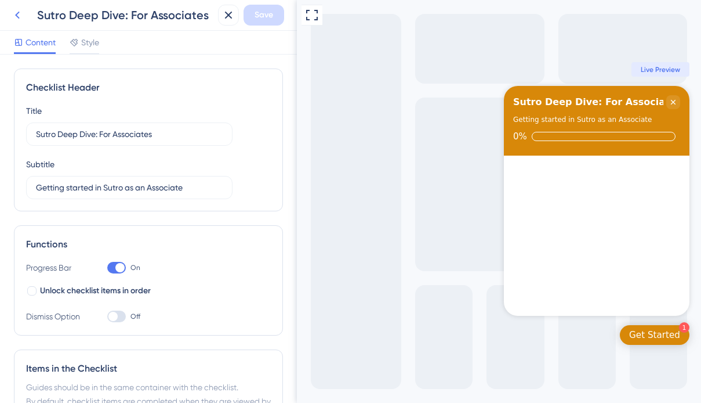
click at [12, 12] on icon at bounding box center [17, 15] width 14 height 14
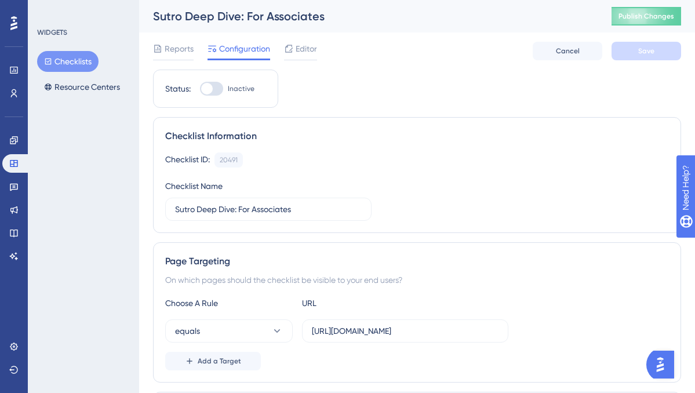
click at [79, 61] on button "Checklists" at bounding box center [67, 61] width 61 height 21
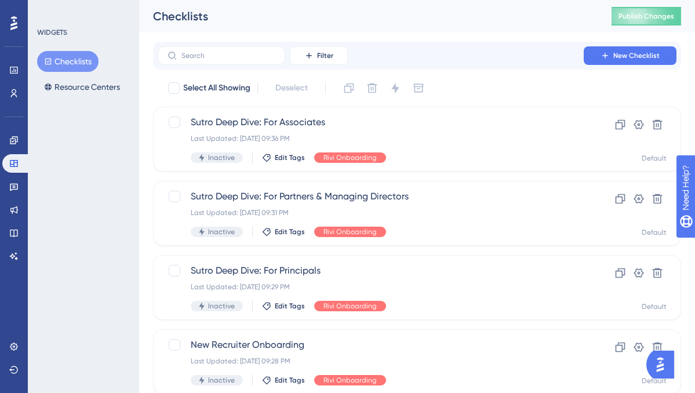
click at [94, 333] on div "WIDGETS Checklists Resource Centers" at bounding box center [83, 196] width 111 height 393
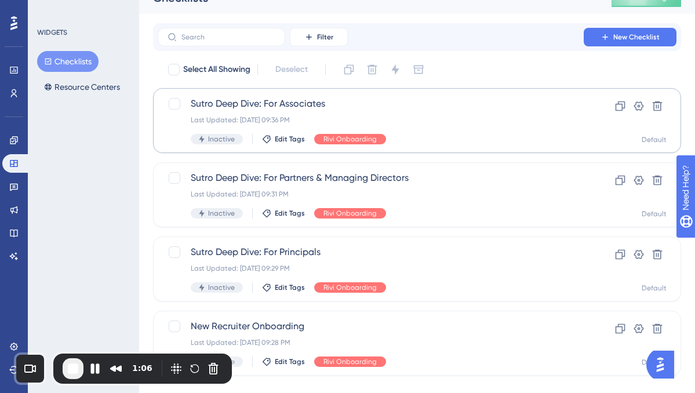
scroll to position [18, 0]
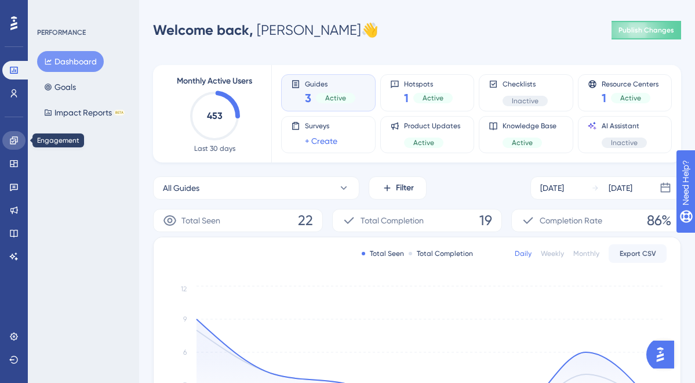
click at [14, 144] on icon at bounding box center [14, 140] width 8 height 8
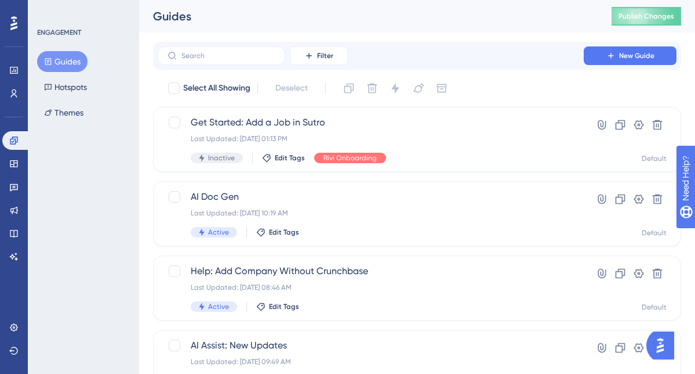
click at [67, 65] on button "Guides" at bounding box center [62, 61] width 50 height 21
click at [608, 59] on icon at bounding box center [611, 55] width 9 height 9
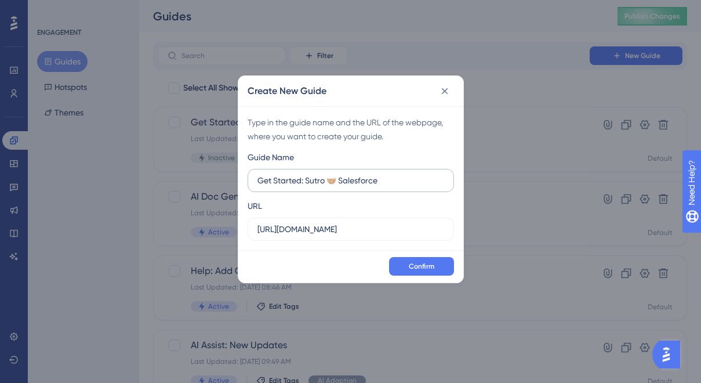
click at [304, 182] on input "Get Started: Sutro 🤝🏼 Salesforce" at bounding box center [351, 180] width 187 height 13
type input "Get Started: Understanding Sutro 🤝🏼 Salesforce"
click at [327, 231] on input "https://sutrox-qa.riviapps.com" at bounding box center [351, 229] width 187 height 13
click at [304, 237] on label "https://sutrox-qa.riviapps.com" at bounding box center [351, 229] width 206 height 23
click at [304, 235] on input "https://sutrox-qa.riviapps.com" at bounding box center [351, 229] width 187 height 13
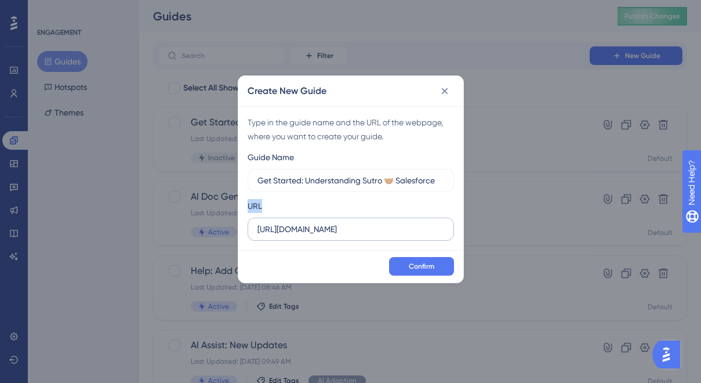
click at [304, 237] on label "https://sutrox-qa.riviapps.com" at bounding box center [351, 229] width 206 height 23
click at [304, 235] on input "https://sutrox-qa.riviapps.com" at bounding box center [351, 229] width 187 height 13
click at [304, 237] on label "https://sutrox-qa.riviapps.com" at bounding box center [351, 229] width 206 height 23
click at [304, 235] on input "https://sutrox-qa.riviapps.com" at bounding box center [351, 229] width 187 height 13
click at [312, 231] on input "https://sutrox-qa.riviapps.com" at bounding box center [351, 229] width 187 height 13
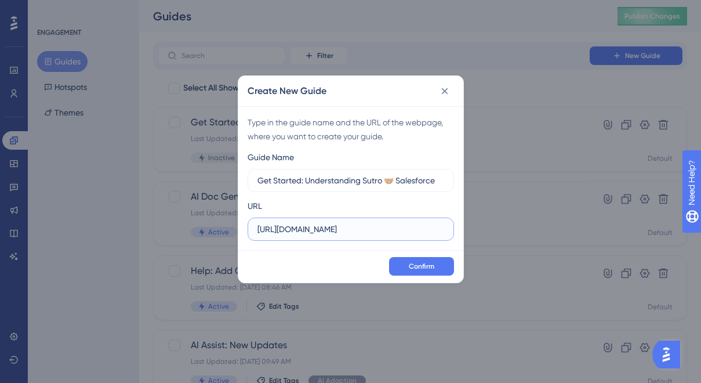
click at [312, 231] on input "https://sutrox-qa.riviapps.com" at bounding box center [351, 229] width 187 height 13
paste input ".riviapps.com/sxmain/Dashboard"
type input "https://sutrox.riviapps.com/sxmain/Dashboard"
click at [423, 262] on span "Confirm" at bounding box center [422, 266] width 26 height 9
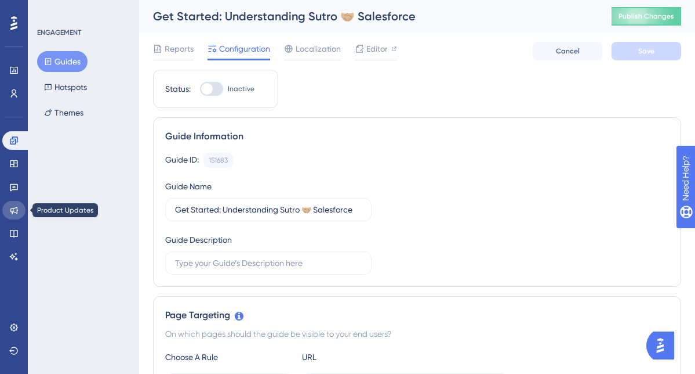
click at [15, 212] on icon at bounding box center [14, 210] width 8 height 8
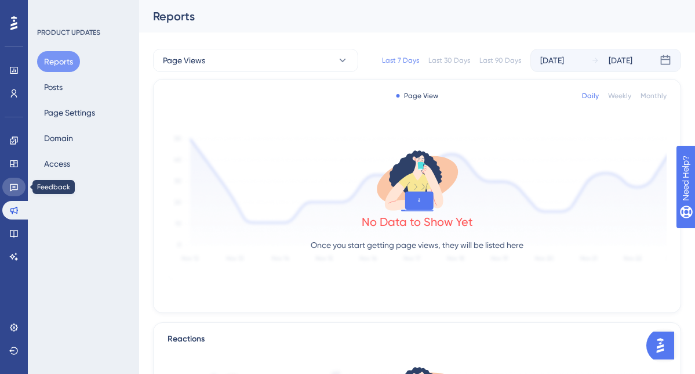
click at [15, 191] on link at bounding box center [13, 186] width 23 height 19
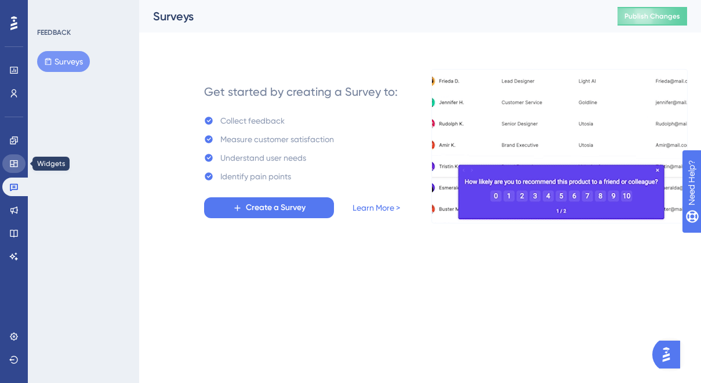
click at [17, 160] on icon at bounding box center [13, 163] width 9 height 9
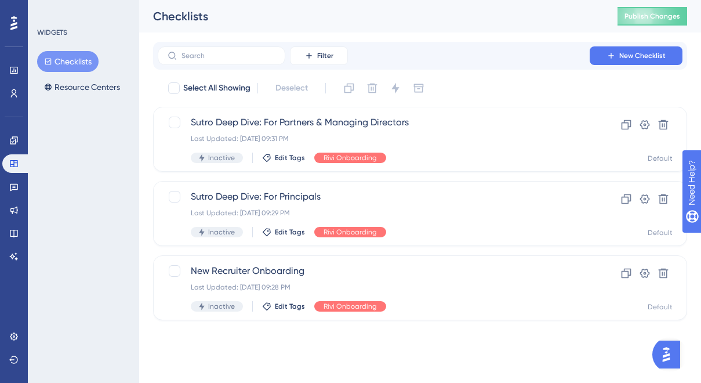
click at [76, 67] on button "Checklists" at bounding box center [67, 61] width 61 height 21
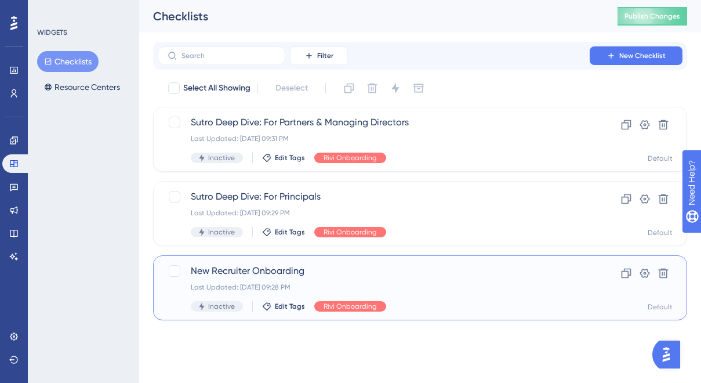
click at [243, 287] on div "Last Updated: Sep 10 2025, 09:28 PM" at bounding box center [374, 286] width 366 height 9
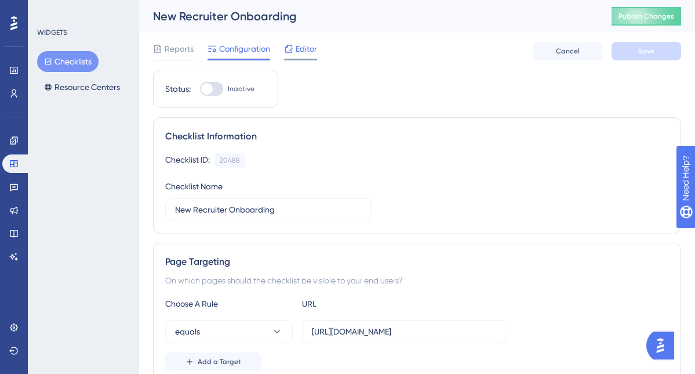
click at [304, 46] on span "Editor" at bounding box center [306, 49] width 21 height 14
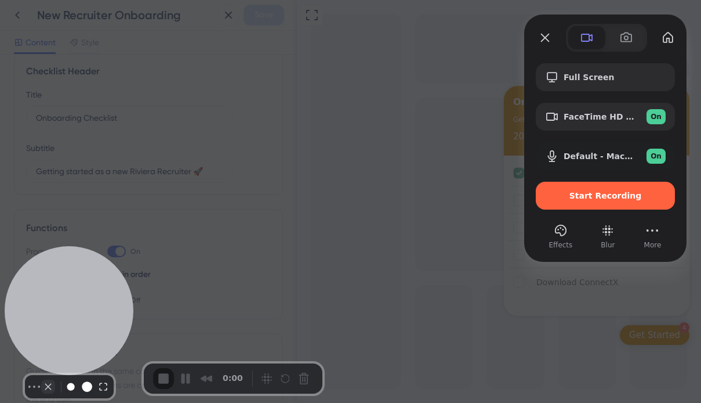
click at [45, 379] on button "Camera off" at bounding box center [48, 386] width 14 height 14
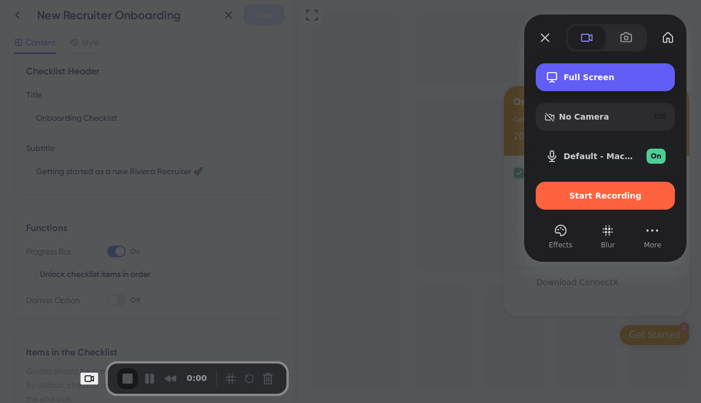
click at [598, 77] on span "Full Screen" at bounding box center [615, 77] width 102 height 9
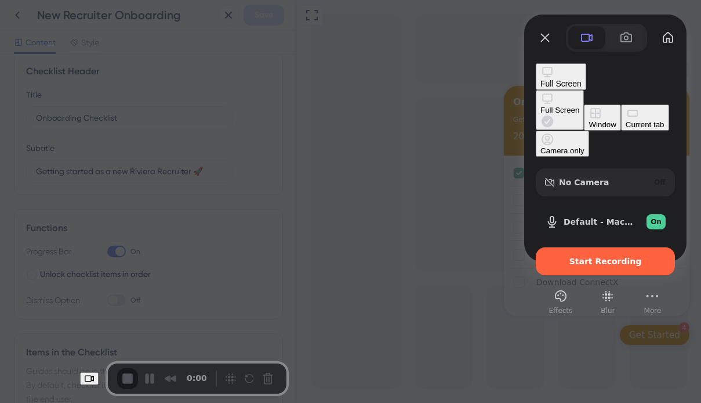
click at [584, 104] on button "Window" at bounding box center [602, 117] width 37 height 26
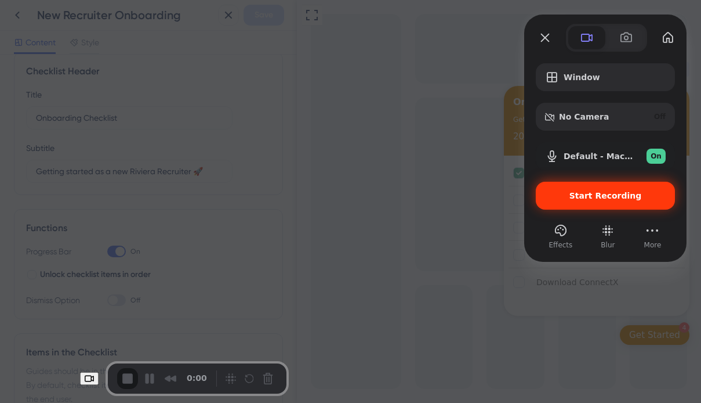
click at [571, 204] on div "Start Recording" at bounding box center [605, 196] width 139 height 28
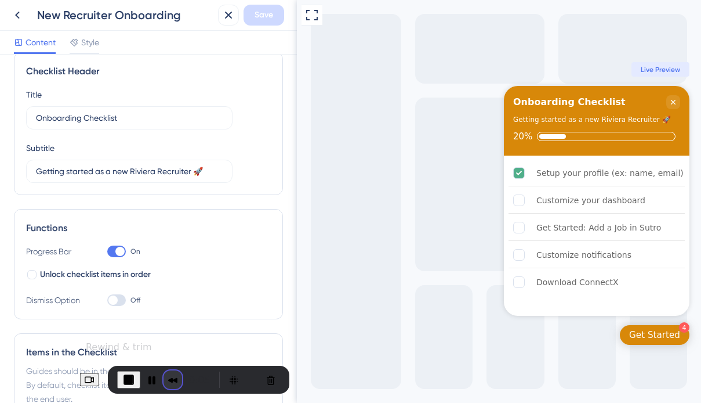
click at [164, 374] on button "Rewind and Trim Recording" at bounding box center [173, 379] width 19 height 19
drag, startPoint x: 658, startPoint y: 38, endPoint x: 274, endPoint y: 81, distance: 385.7
click at [664, 34] on span at bounding box center [668, 29] width 9 height 9
drag, startPoint x: 399, startPoint y: 34, endPoint x: 51, endPoint y: 68, distance: 349.7
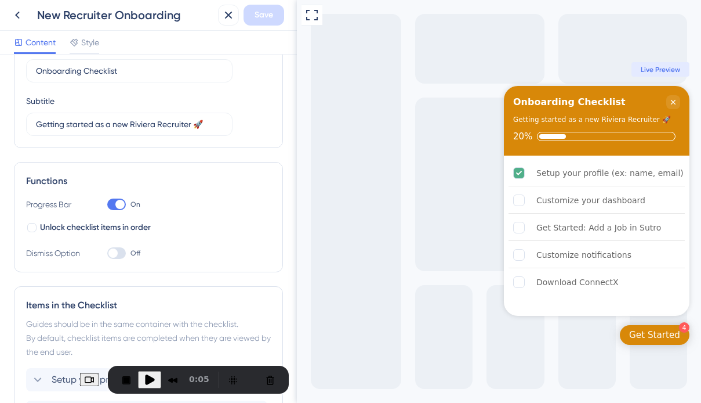
scroll to position [113, 0]
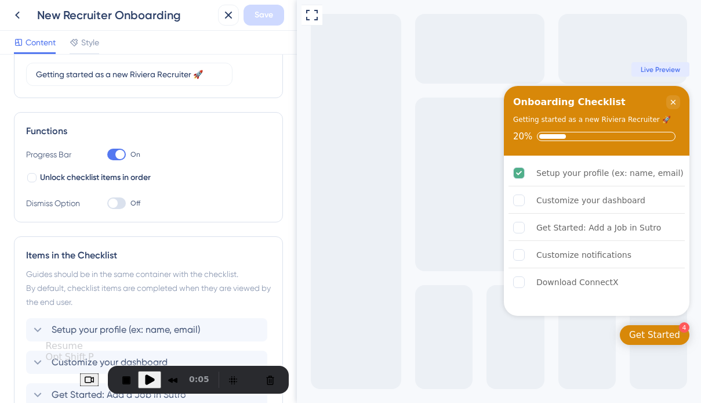
click at [143, 378] on span "Play Recording" at bounding box center [150, 379] width 14 height 14
click at [122, 382] on span "End Recording" at bounding box center [129, 379] width 14 height 14
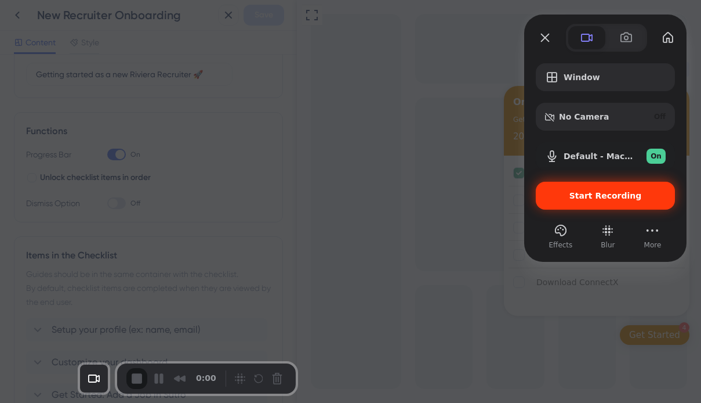
click at [589, 196] on span "Start Recording" at bounding box center [606, 195] width 73 height 9
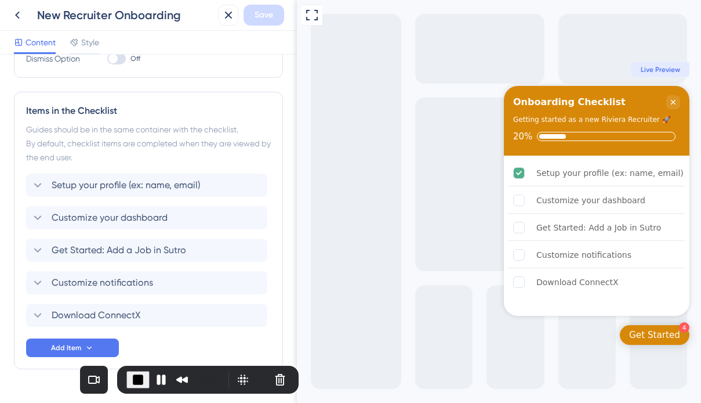
scroll to position [271, 0]
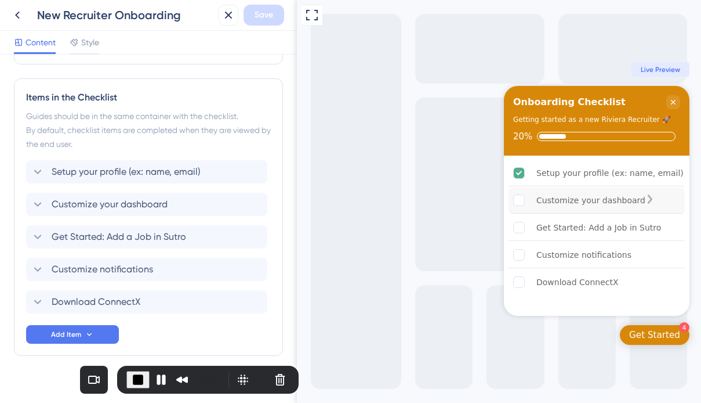
click at [527, 202] on div "Customize your dashboard is incomplete." at bounding box center [524, 200] width 23 height 12
click at [557, 221] on div "Get Started: Add a Job in Sutro" at bounding box center [599, 227] width 125 height 14
click at [127, 237] on span "Get Started: Add a Job in Sutro" at bounding box center [119, 237] width 135 height 14
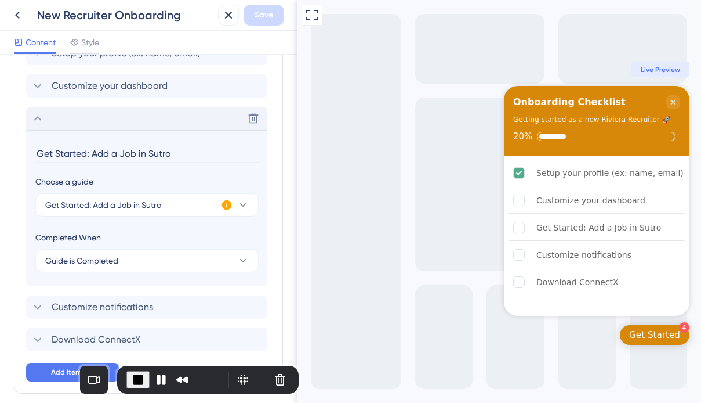
scroll to position [440, 0]
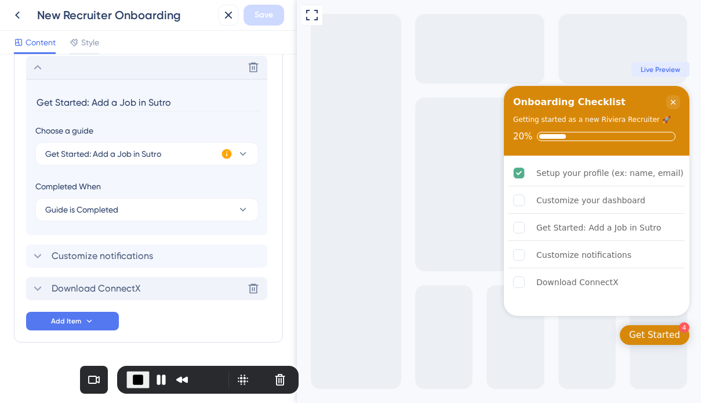
click at [70, 282] on span "Download ConnectX" at bounding box center [96, 288] width 89 height 14
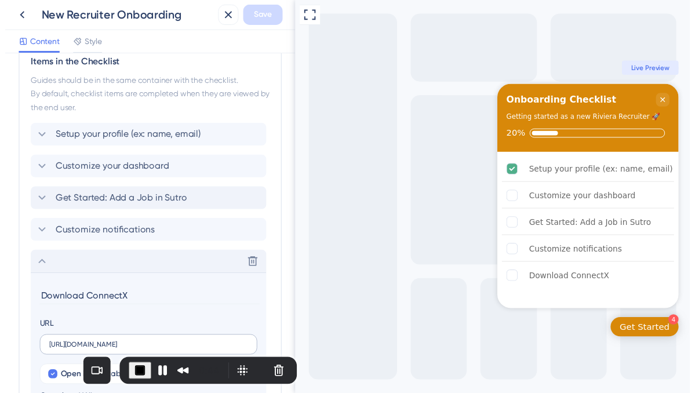
scroll to position [293, 0]
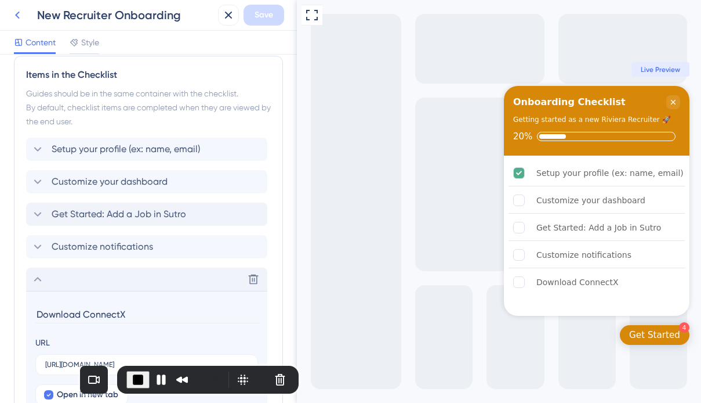
click at [11, 17] on icon at bounding box center [17, 15] width 14 height 14
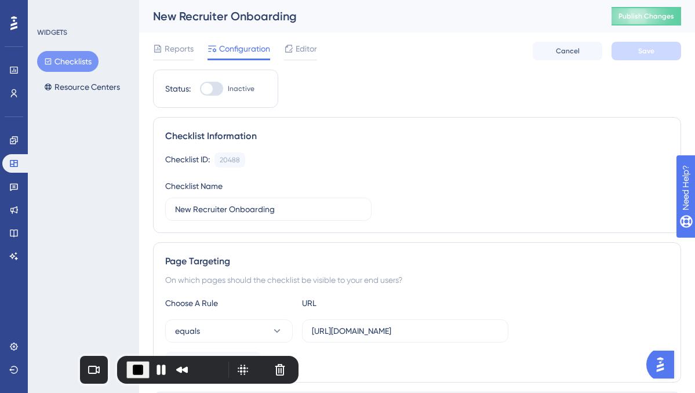
click at [83, 63] on button "Checklists" at bounding box center [67, 61] width 61 height 21
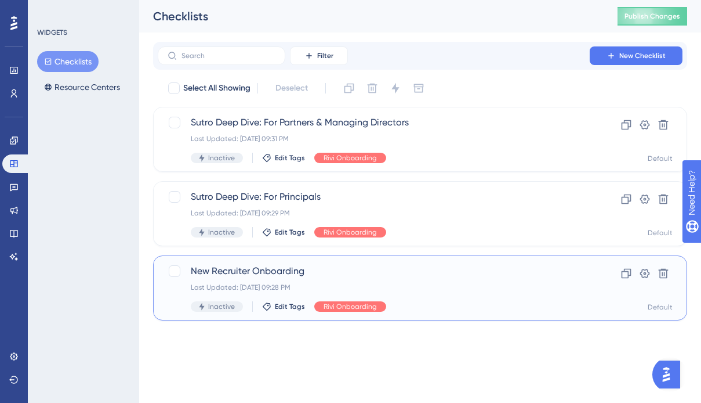
click at [198, 288] on div "Last Updated: Sep 10 2025, 09:28 PM" at bounding box center [374, 286] width 366 height 9
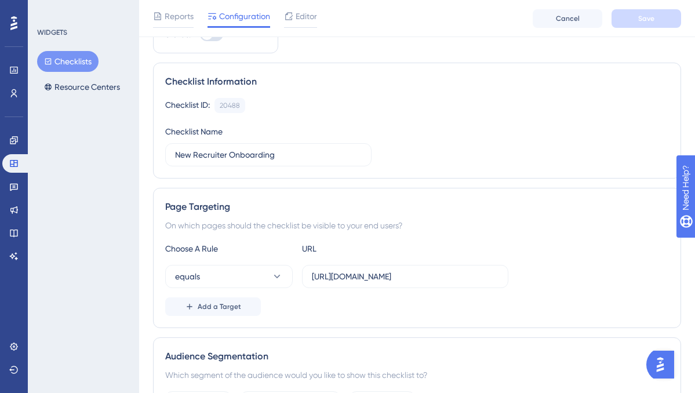
scroll to position [89, 0]
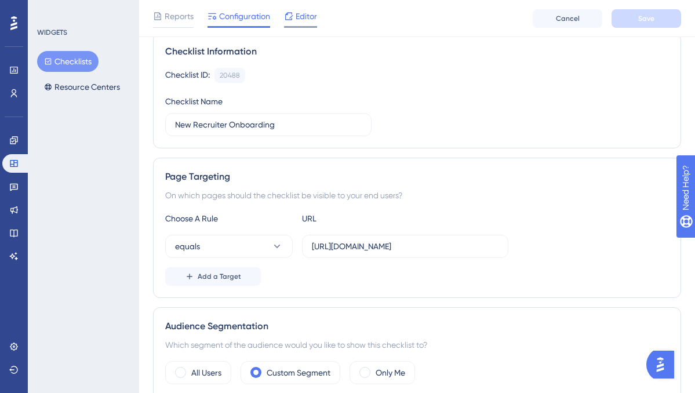
click at [307, 13] on span "Editor" at bounding box center [306, 16] width 21 height 14
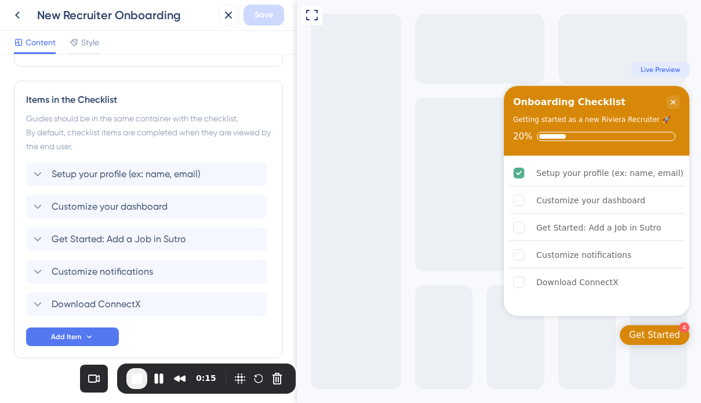
scroll to position [284, 0]
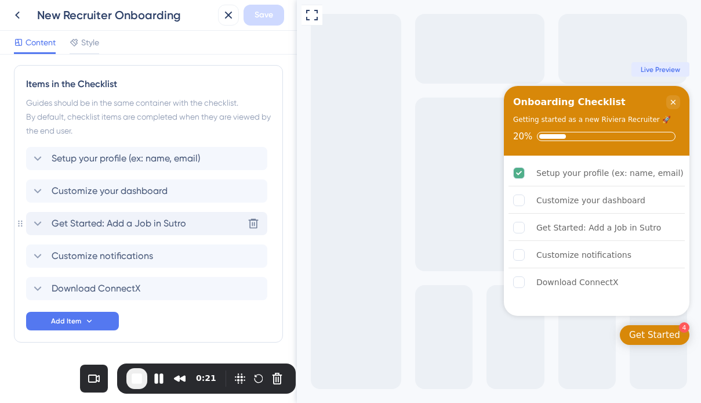
click at [145, 225] on span "Get Started: Add a Job in Sutro" at bounding box center [119, 223] width 135 height 14
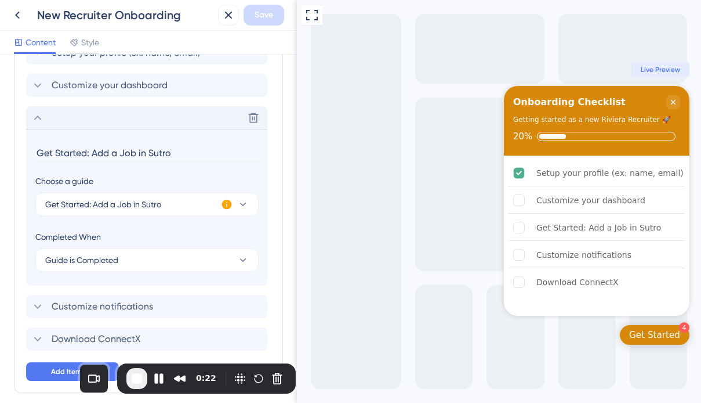
scroll to position [440, 0]
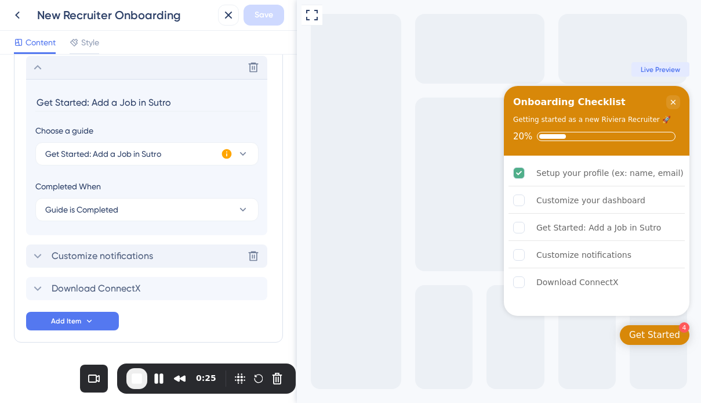
click at [99, 260] on span "Customize notifications" at bounding box center [103, 256] width 102 height 14
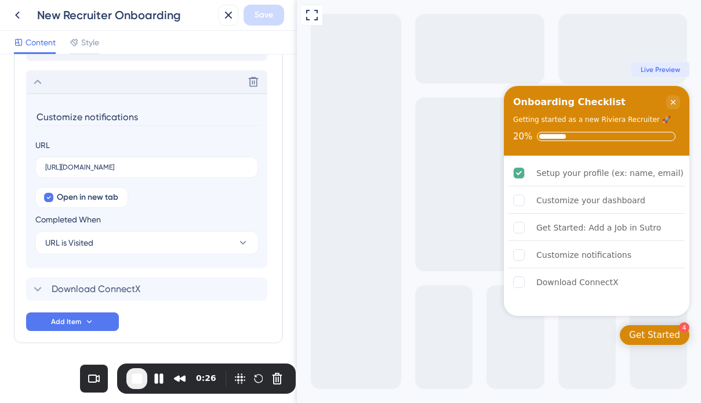
scroll to position [459, 0]
click at [105, 291] on span "Download ConnectX" at bounding box center [96, 288] width 89 height 14
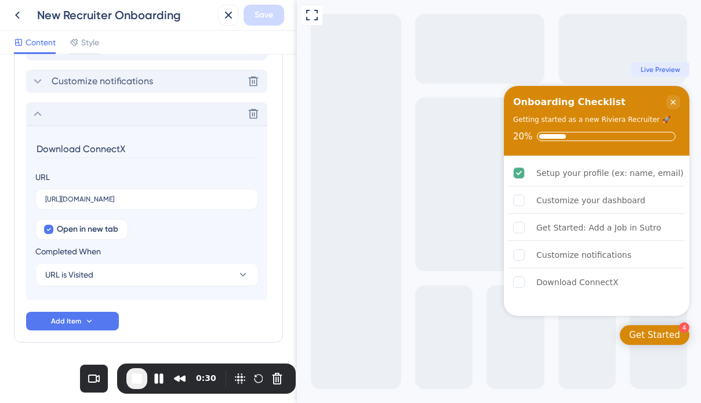
scroll to position [394, 0]
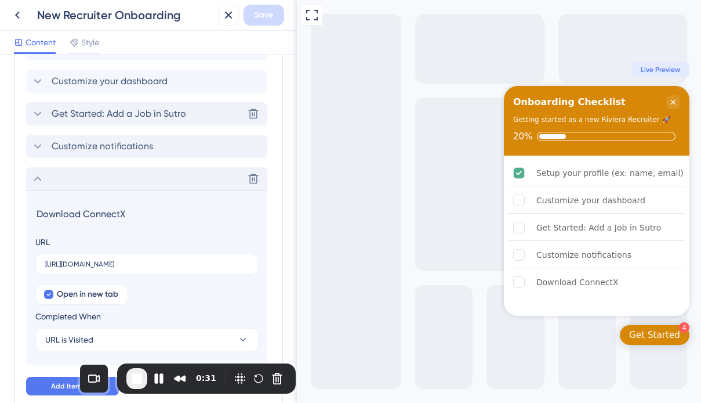
click at [83, 107] on span "Get Started: Add a Job in Sutro" at bounding box center [119, 114] width 135 height 14
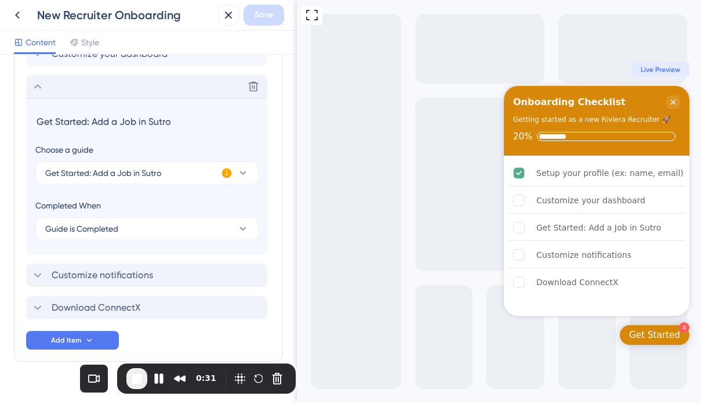
scroll to position [440, 0]
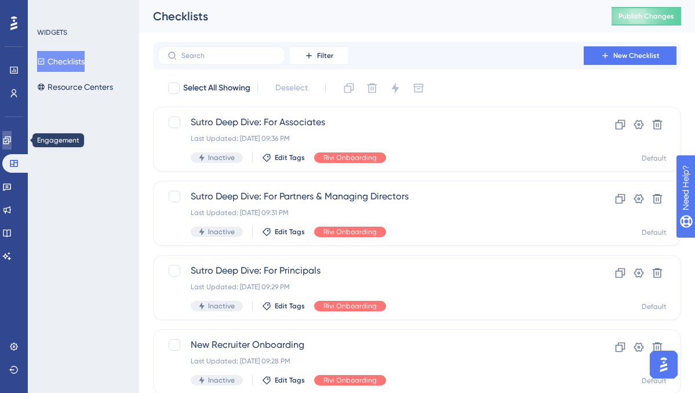
click at [11, 133] on link at bounding box center [6, 140] width 9 height 19
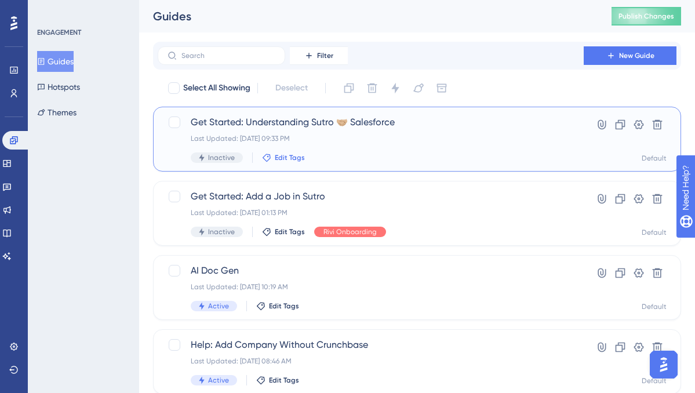
click at [288, 160] on span "Edit Tags" at bounding box center [290, 157] width 30 height 9
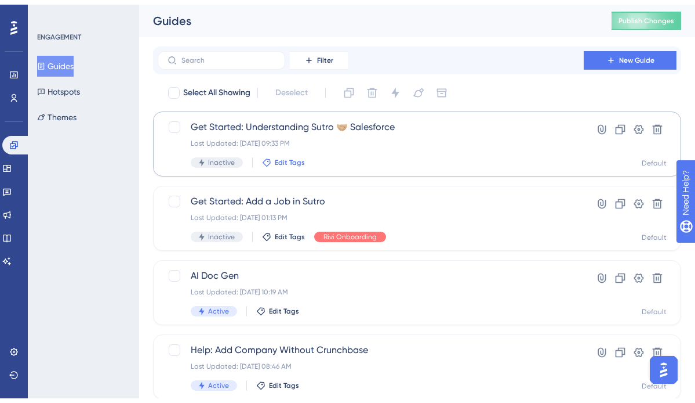
scroll to position [66, 0]
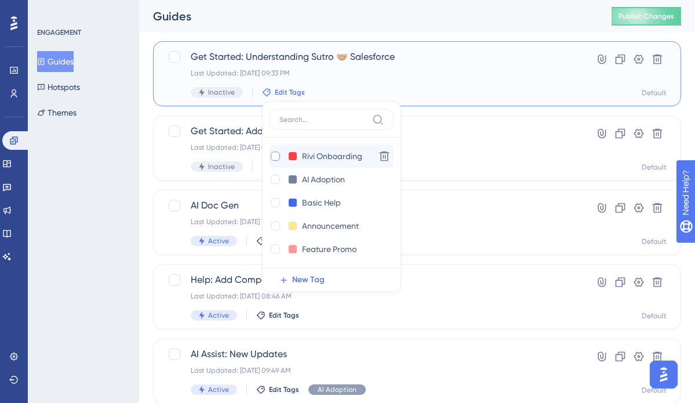
click at [271, 153] on div at bounding box center [275, 155] width 9 height 9
checkbox input "true"
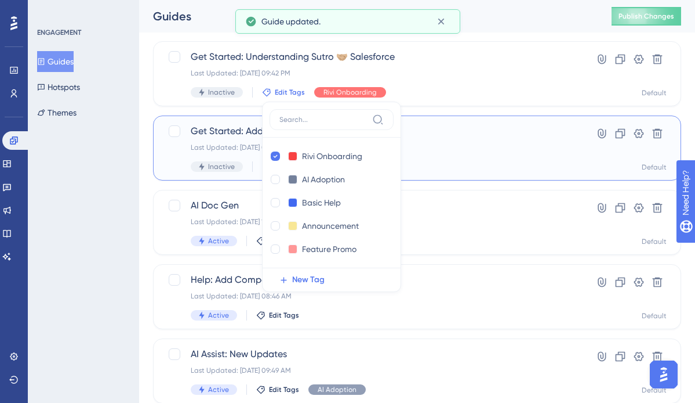
click at [204, 125] on span "Get Started: Add a Job in Sutro" at bounding box center [371, 131] width 360 height 14
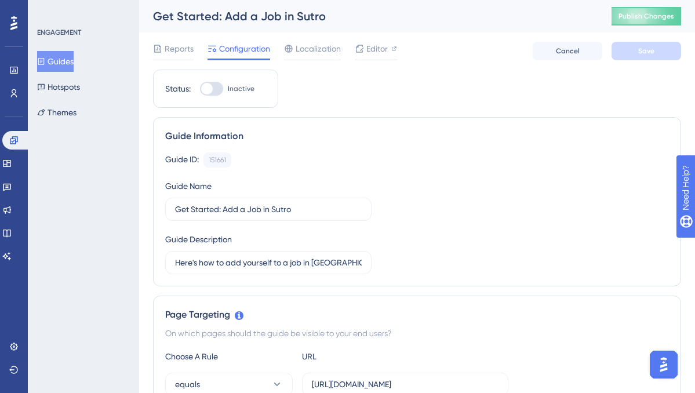
click at [362, 61] on div "Reports Configuration Localization Editor Cancel Save" at bounding box center [417, 50] width 528 height 37
click at [367, 56] on div "Editor" at bounding box center [376, 51] width 42 height 19
